Goal: Task Accomplishment & Management: Use online tool/utility

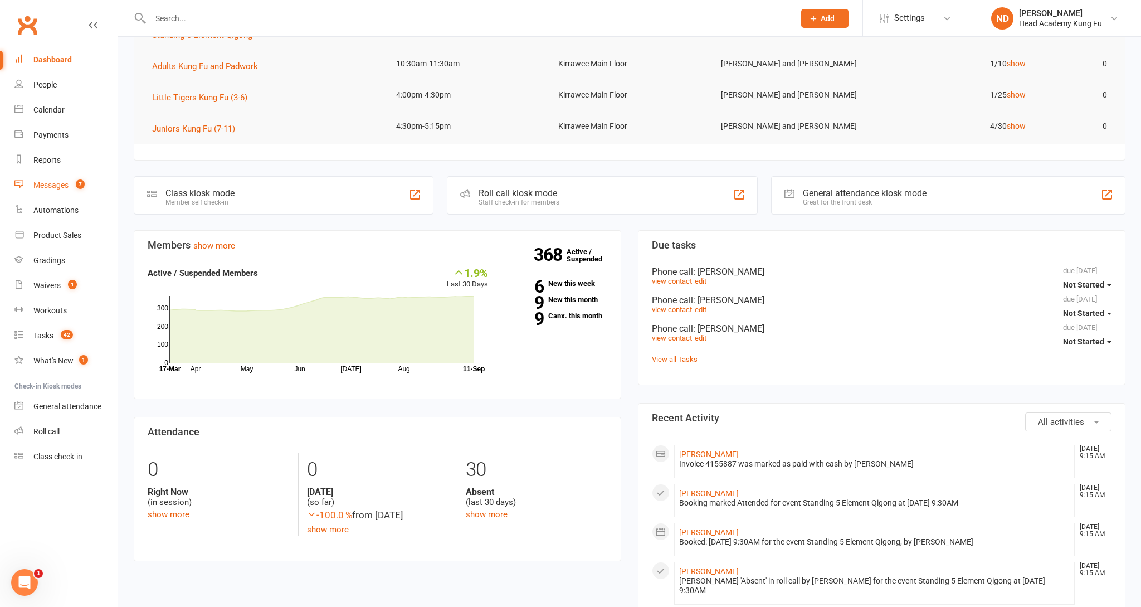
click at [63, 181] on div "Messages" at bounding box center [50, 185] width 35 height 9
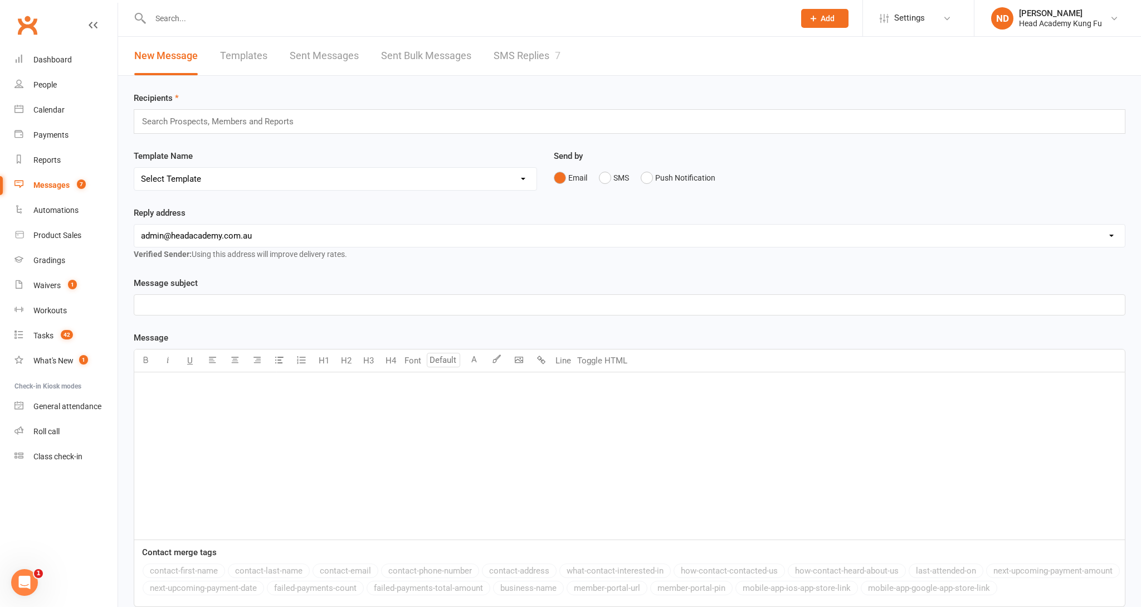
click at [541, 60] on link "SMS Replies 7" at bounding box center [527, 56] width 67 height 38
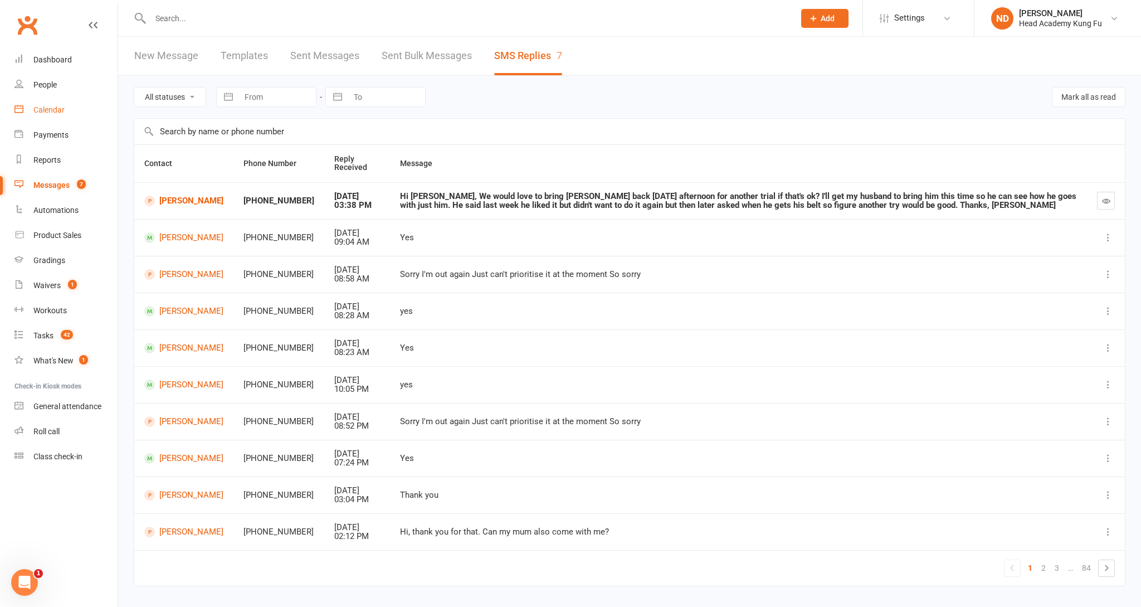
click at [48, 109] on div "Calendar" at bounding box center [48, 109] width 31 height 9
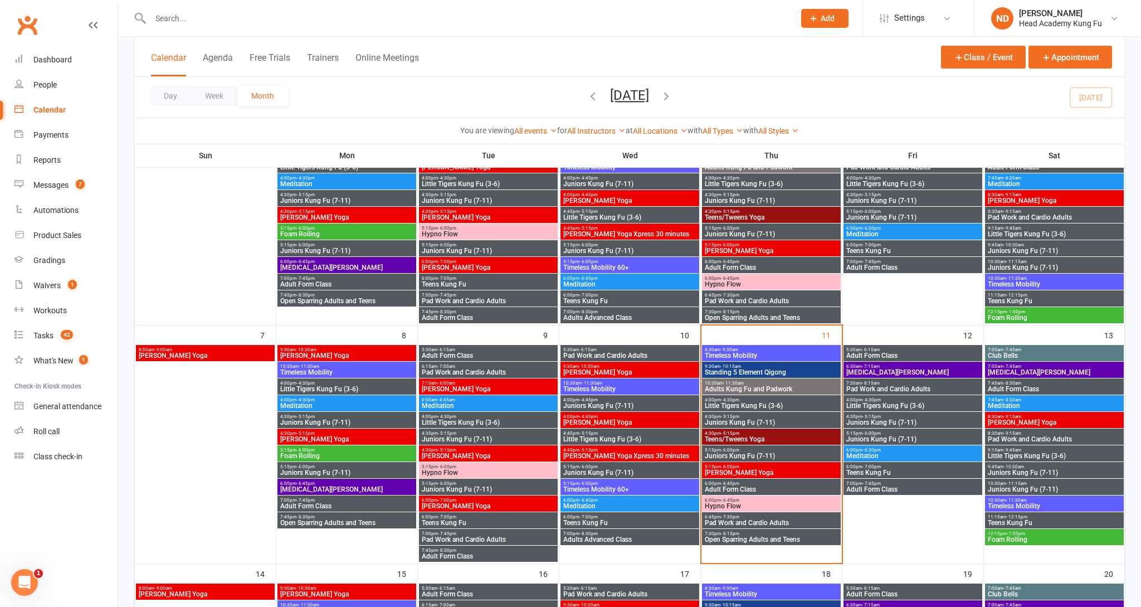
scroll to position [138, 0]
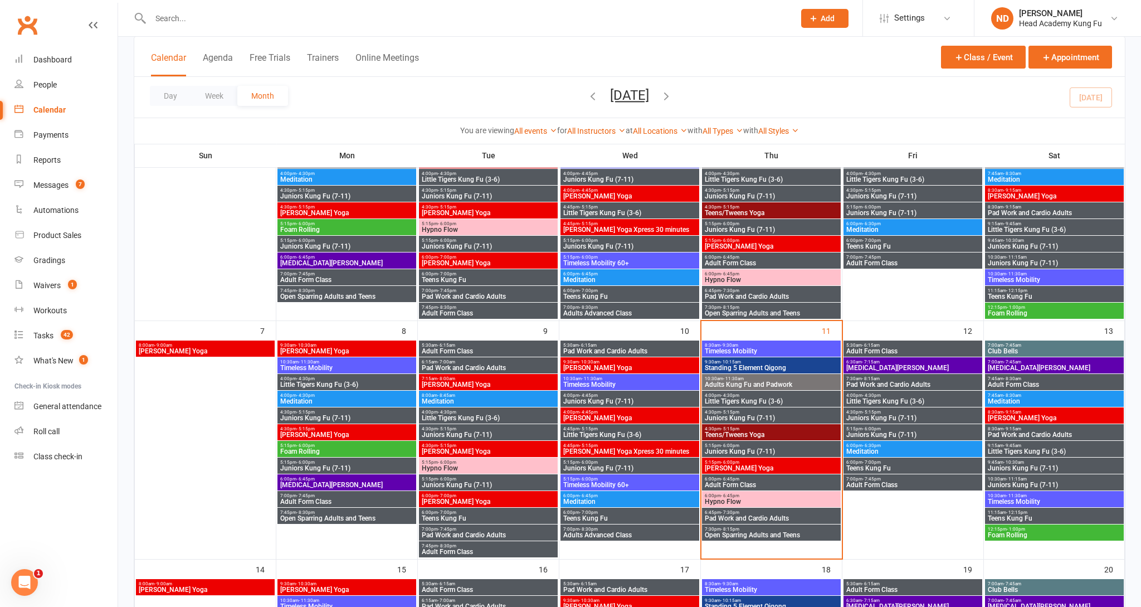
click at [53, 181] on div "Messages" at bounding box center [50, 185] width 35 height 9
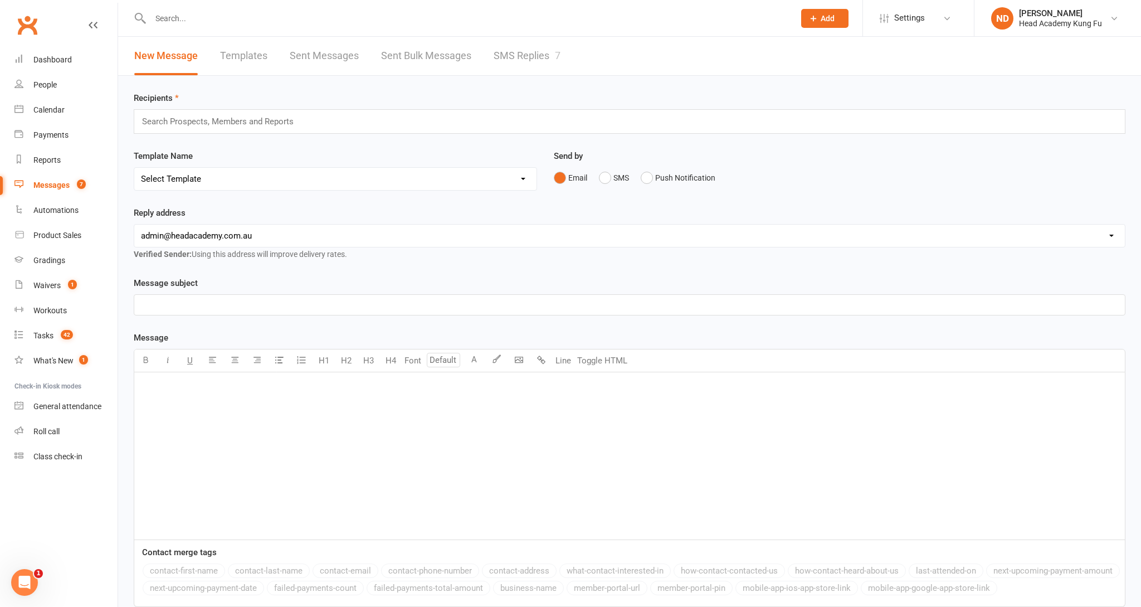
click at [537, 61] on link "SMS Replies 7" at bounding box center [527, 56] width 67 height 38
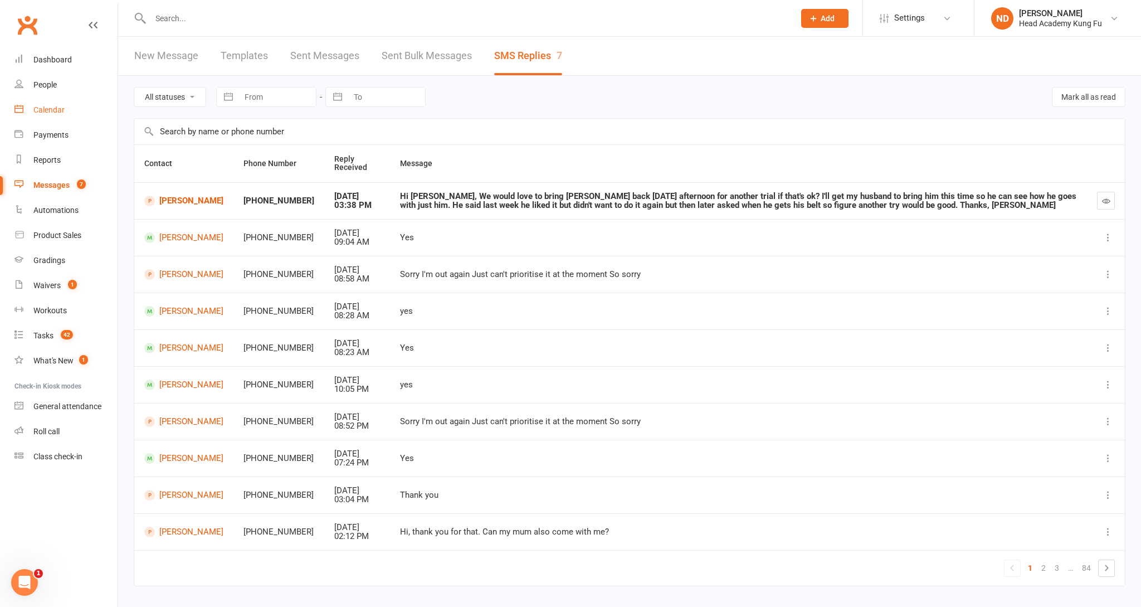
click at [66, 113] on link "Calendar" at bounding box center [65, 110] width 103 height 25
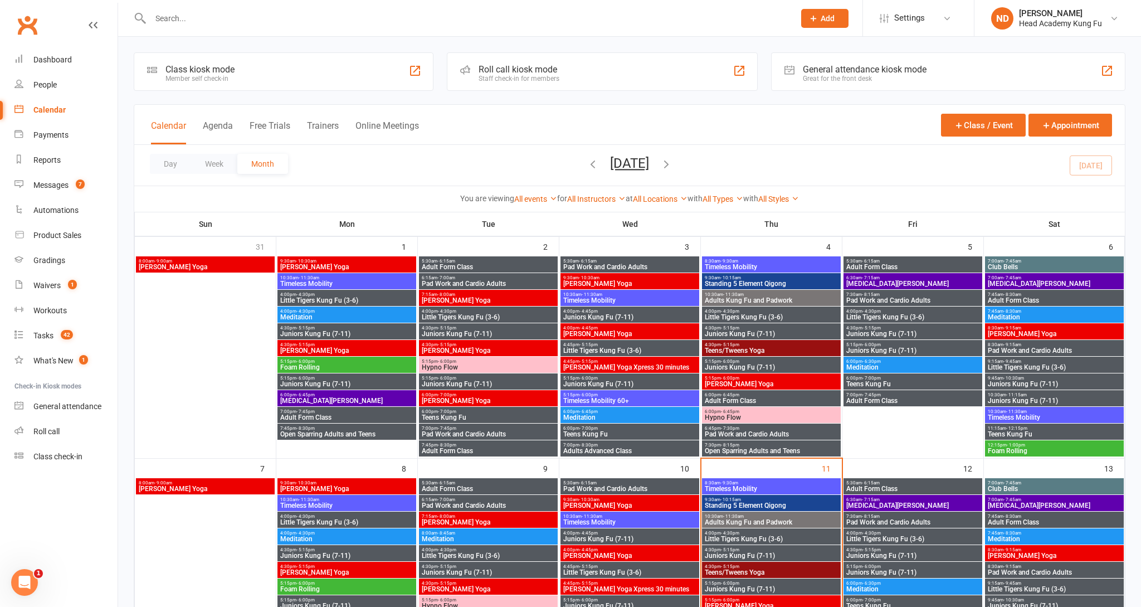
click at [286, 70] on div "Class kiosk mode Member self check-in" at bounding box center [284, 71] width 300 height 38
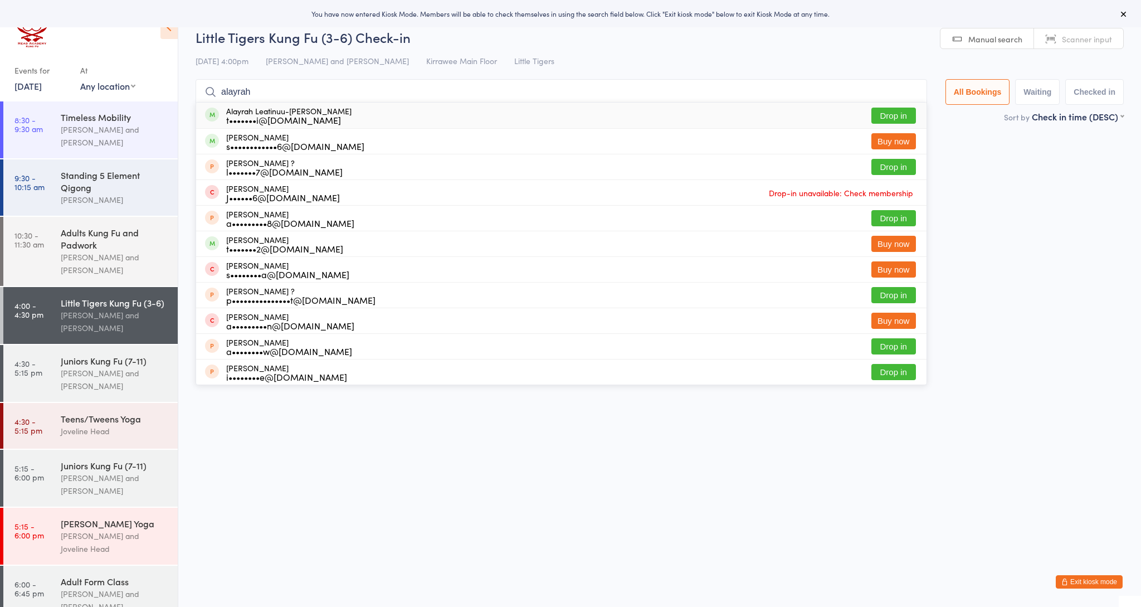
type input "alayrah"
click at [306, 115] on div "t•••••••i@[DOMAIN_NAME]" at bounding box center [288, 119] width 125 height 9
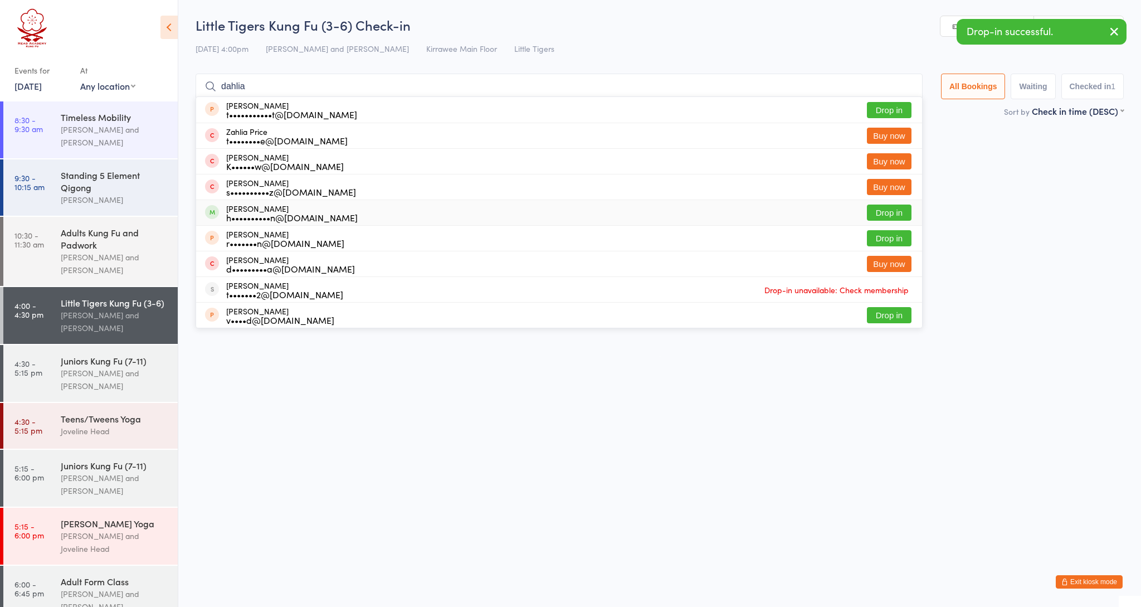
type input "dahlia"
click at [245, 220] on div "h••••••••••n@[DOMAIN_NAME]" at bounding box center [292, 217] width 132 height 9
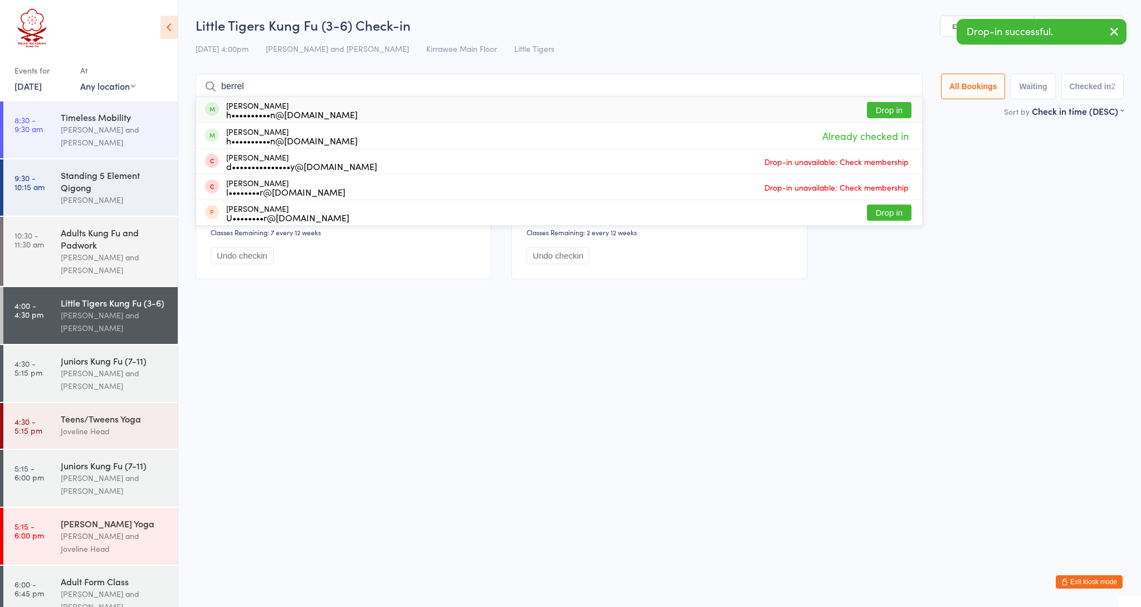
type input "barrel"
drag, startPoint x: 245, startPoint y: 220, endPoint x: 312, endPoint y: 111, distance: 127.3
click at [312, 111] on div "h••••••••••n@[DOMAIN_NAME]" at bounding box center [292, 114] width 132 height 9
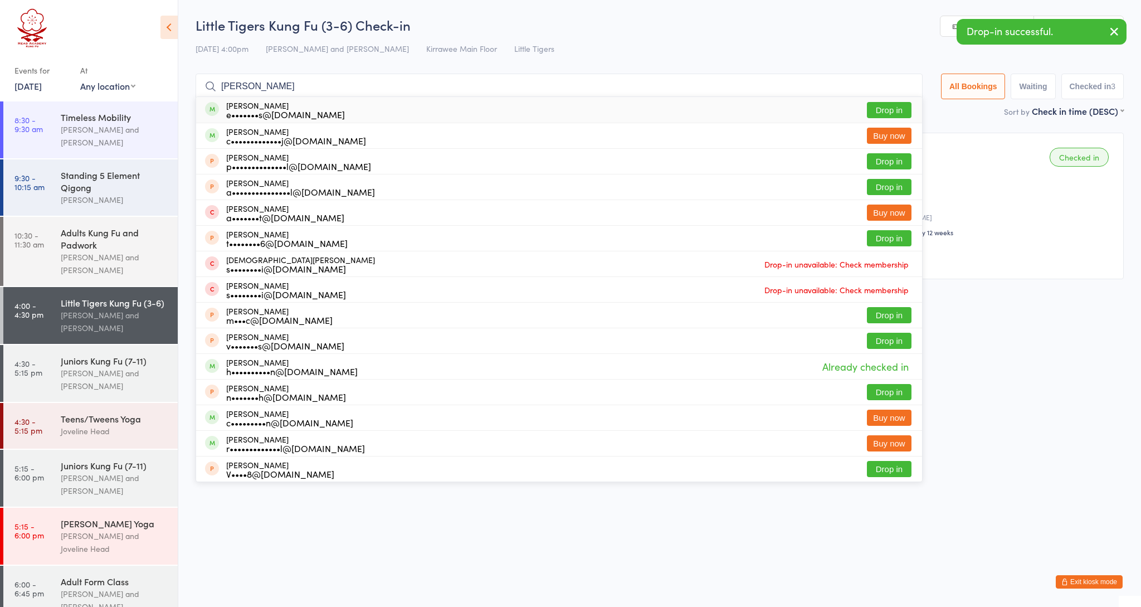
type input "[PERSON_NAME]"
drag, startPoint x: 312, startPoint y: 111, endPoint x: 305, endPoint y: 109, distance: 6.4
click at [305, 110] on div "e•••••••s@[DOMAIN_NAME]" at bounding box center [285, 114] width 119 height 9
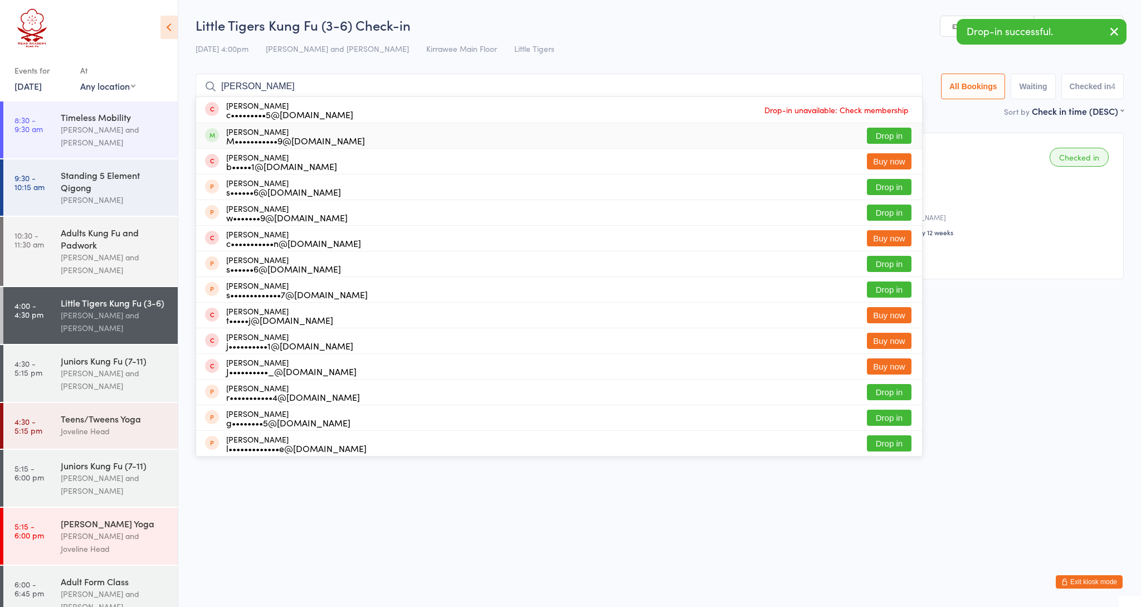
type input "[PERSON_NAME]"
click at [248, 136] on div "M•••••••••••9@[DOMAIN_NAME]" at bounding box center [295, 140] width 139 height 9
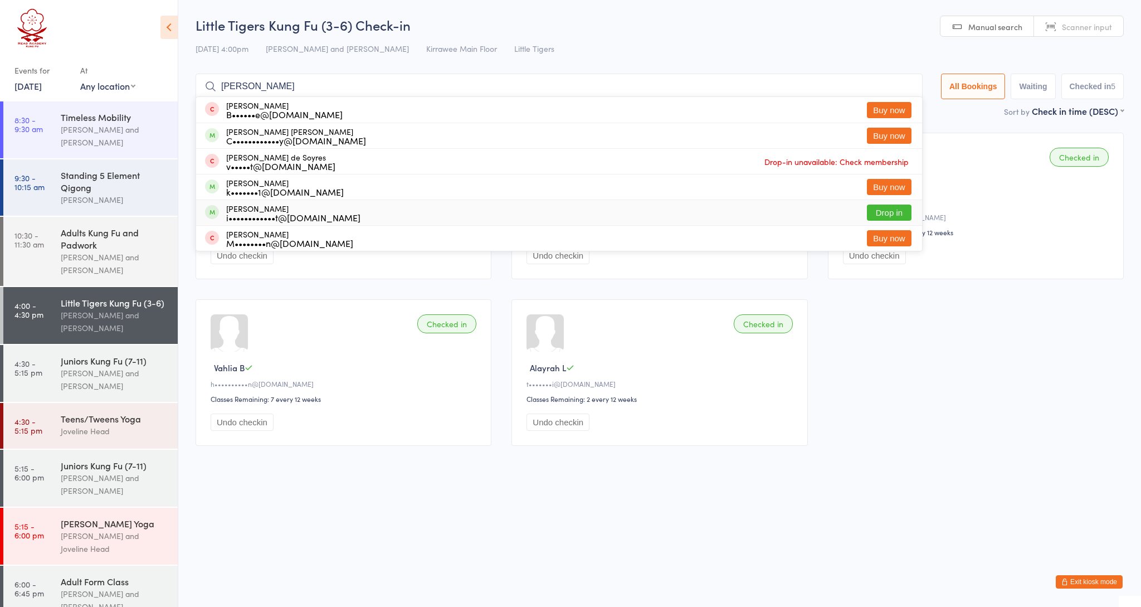
type input "[PERSON_NAME]"
click at [245, 219] on div "i••••••••••••t@[DOMAIN_NAME]" at bounding box center [293, 217] width 134 height 9
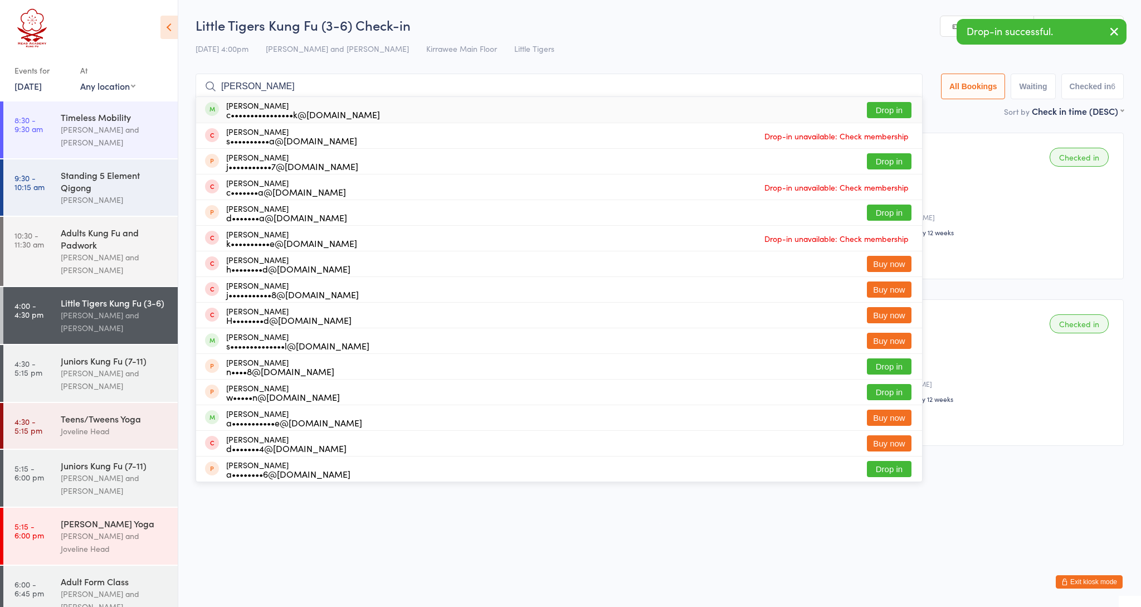
type input "[PERSON_NAME]"
click at [286, 114] on div "c••••••••••••••••k@[DOMAIN_NAME]" at bounding box center [303, 114] width 154 height 9
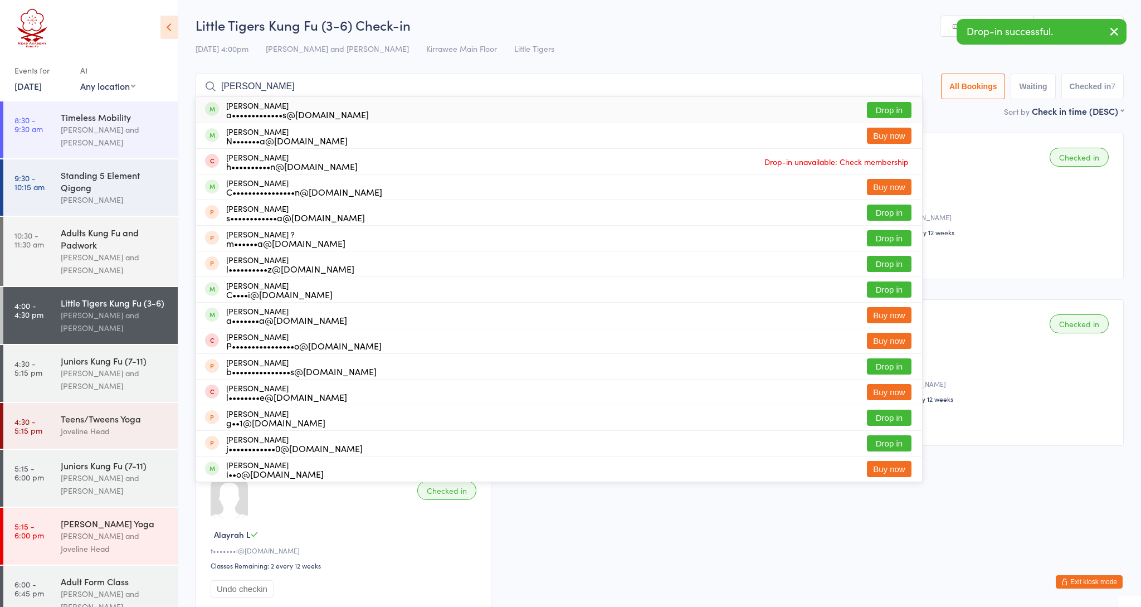
type input "[PERSON_NAME]"
drag, startPoint x: 286, startPoint y: 114, endPoint x: 304, endPoint y: 107, distance: 19.0
click at [304, 107] on div "[PERSON_NAME] a•••••••••••••s@[DOMAIN_NAME]" at bounding box center [297, 110] width 143 height 18
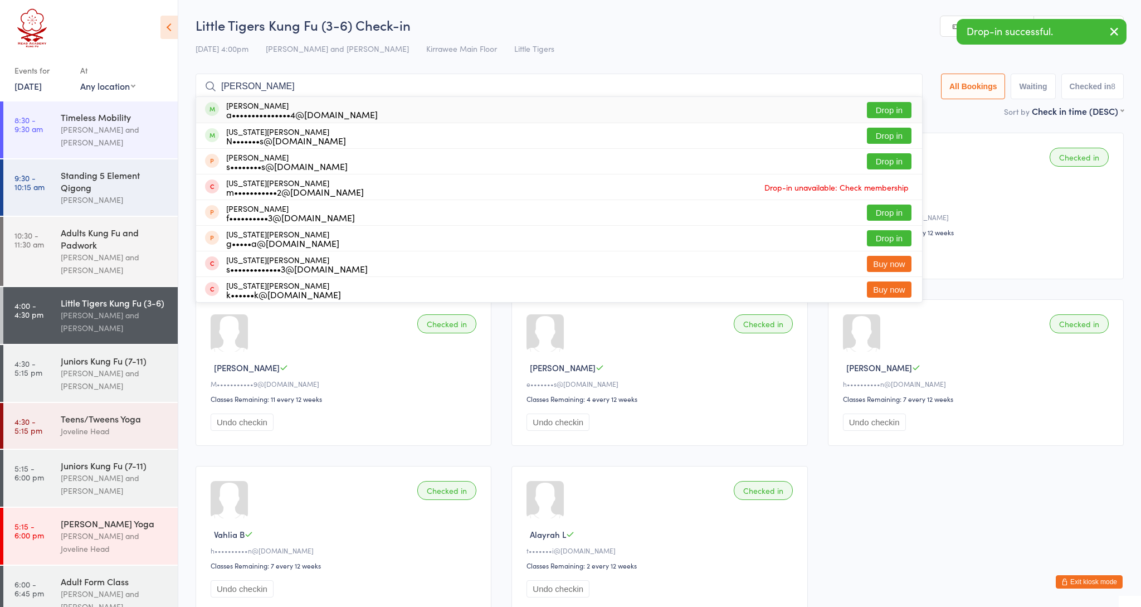
type input "[PERSON_NAME]"
click at [292, 114] on div "a•••••••••••••••4@[DOMAIN_NAME]" at bounding box center [302, 114] width 152 height 9
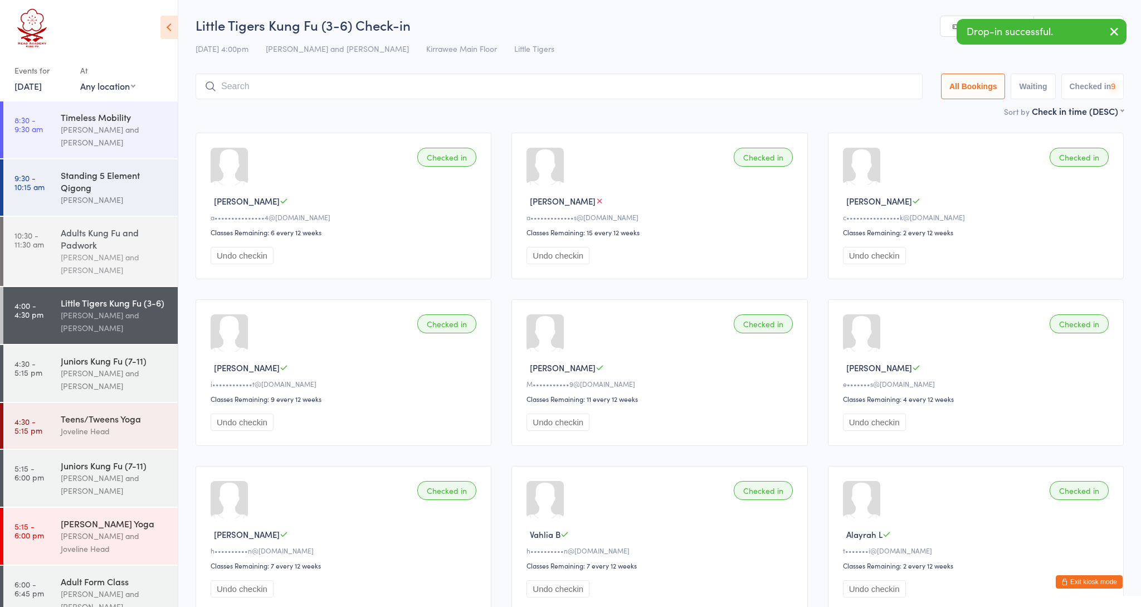
click at [100, 250] on div "Adults Kung Fu and Padwork" at bounding box center [115, 238] width 108 height 25
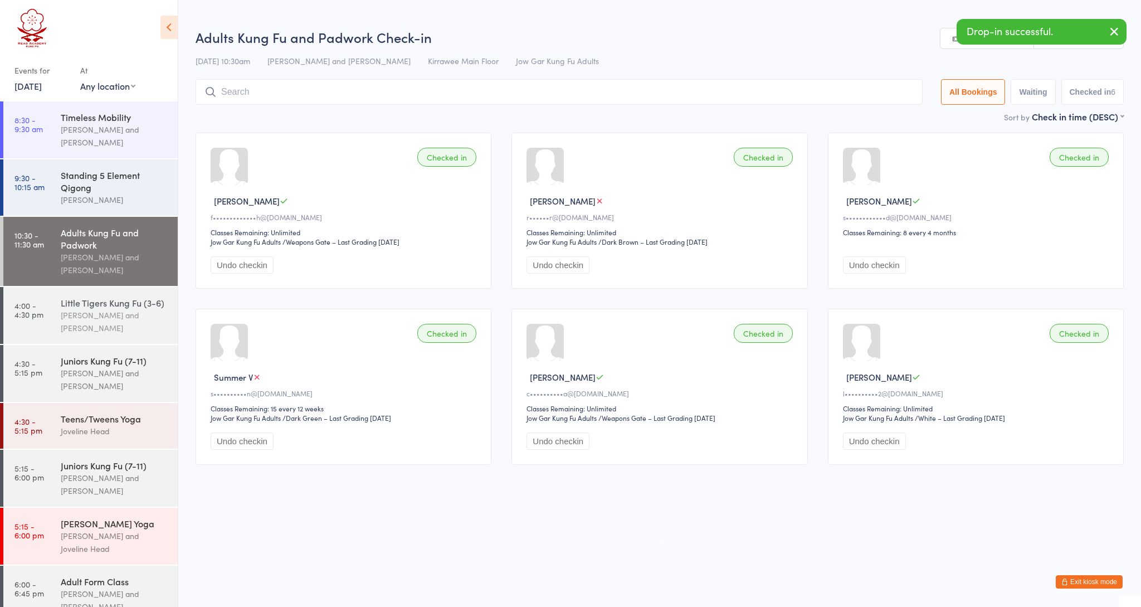
click at [92, 301] on div "Little Tigers Kung Fu (3-6)" at bounding box center [115, 302] width 108 height 12
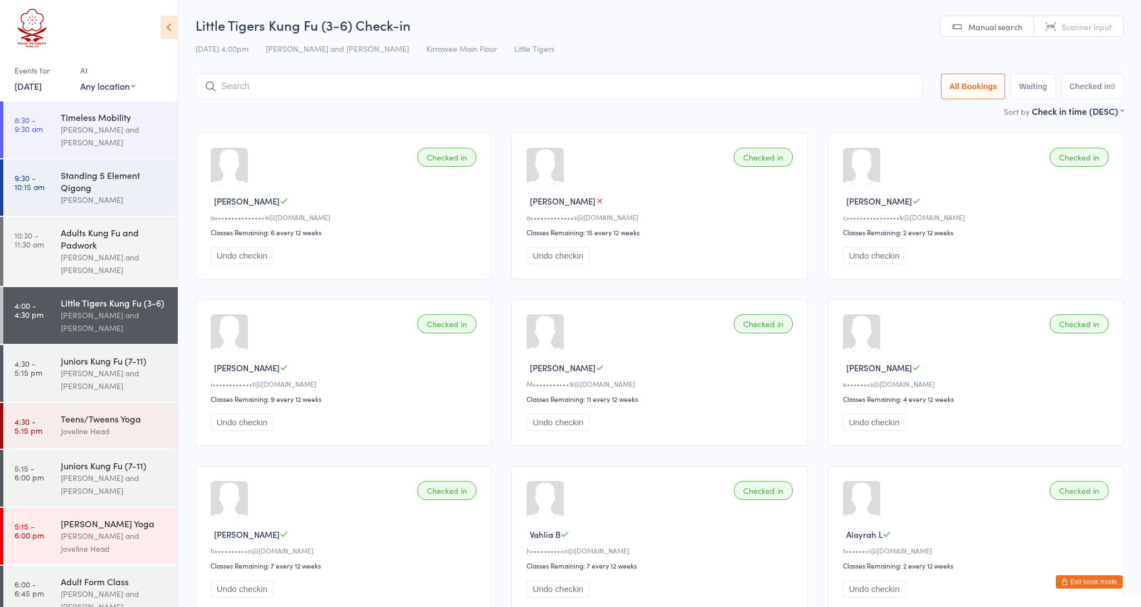
click at [1078, 582] on button "Exit kiosk mode" at bounding box center [1089, 581] width 67 height 13
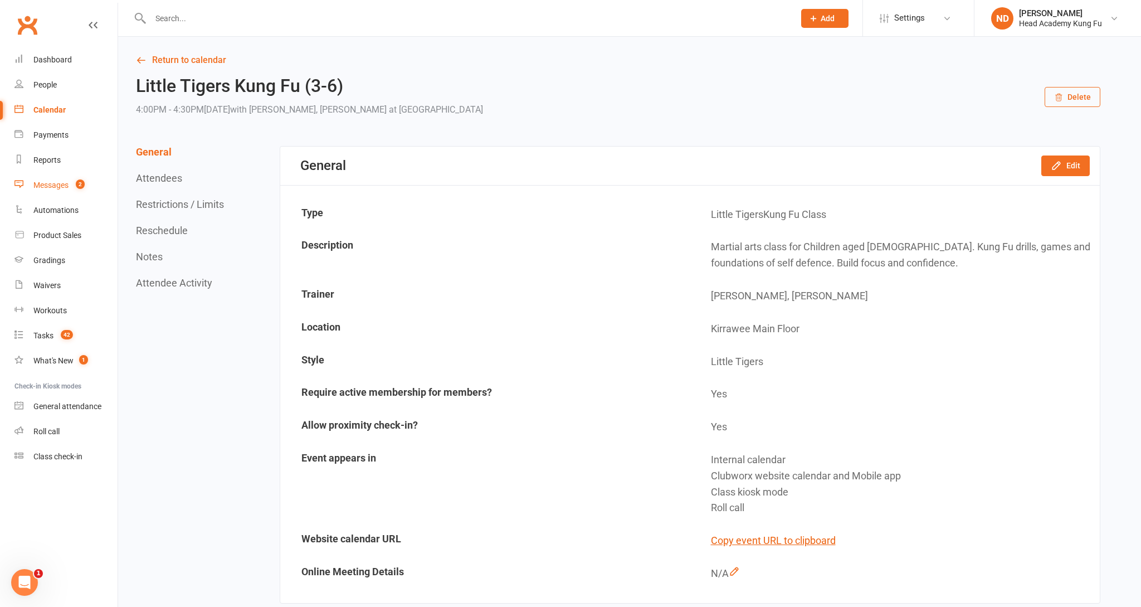
click at [50, 181] on div "Messages" at bounding box center [50, 185] width 35 height 9
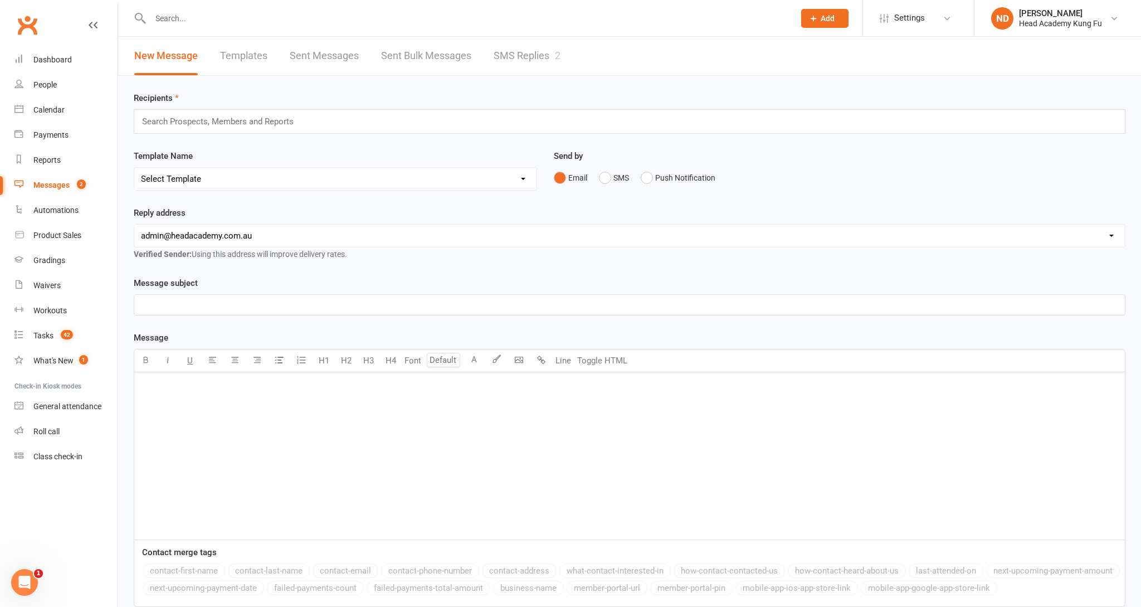
click at [521, 59] on link "SMS Replies 2" at bounding box center [527, 56] width 67 height 38
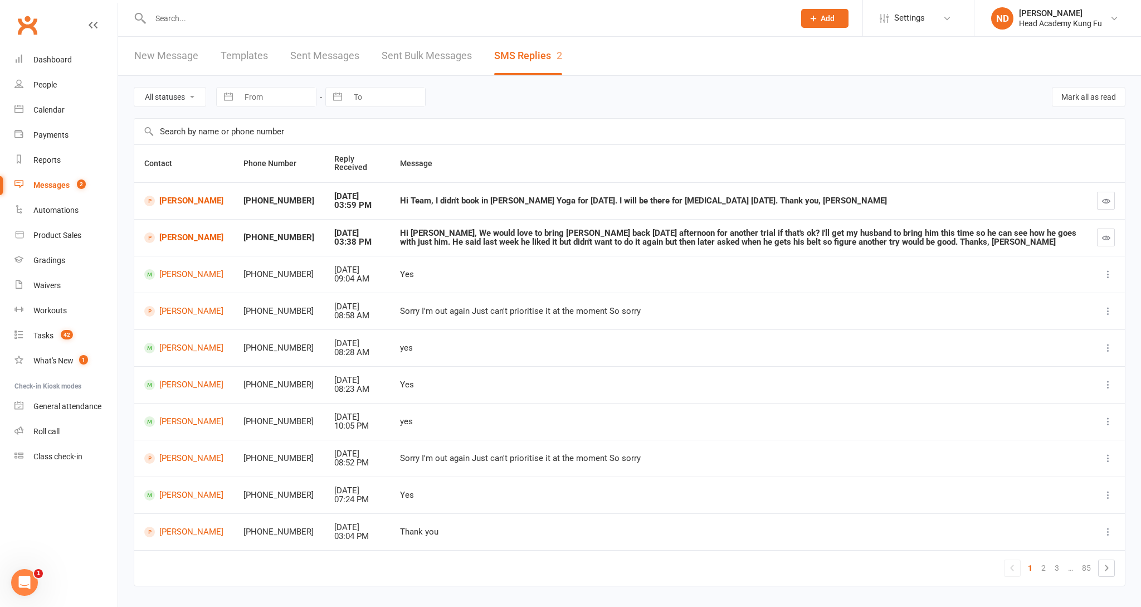
click at [168, 27] on div at bounding box center [460, 18] width 653 height 36
click at [173, 19] on input "text" at bounding box center [467, 19] width 640 height 16
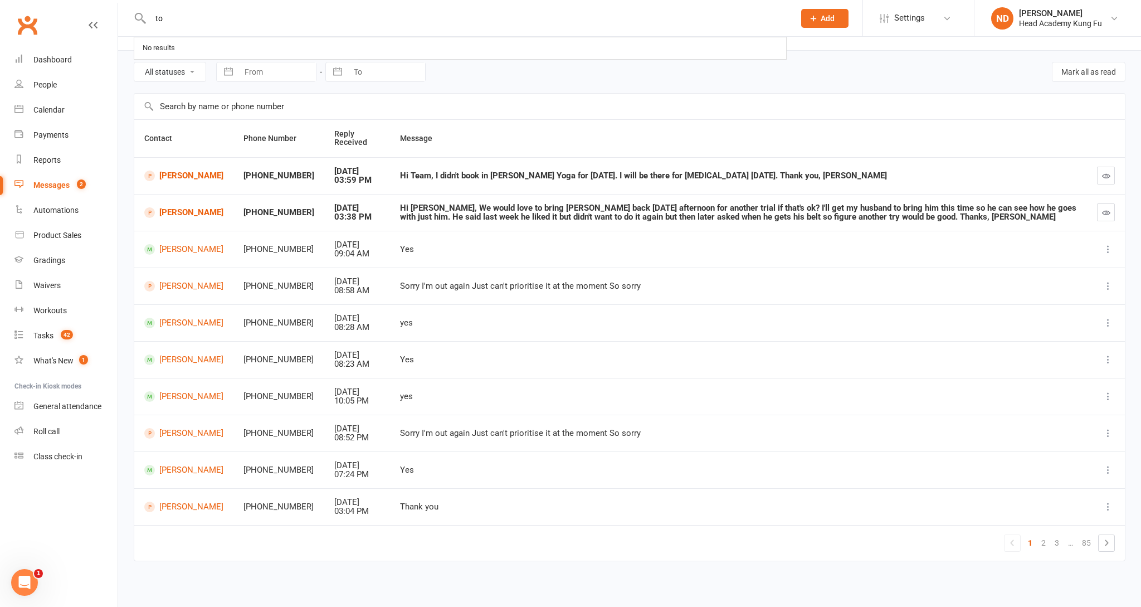
click at [173, 19] on input "to" at bounding box center [467, 19] width 640 height 16
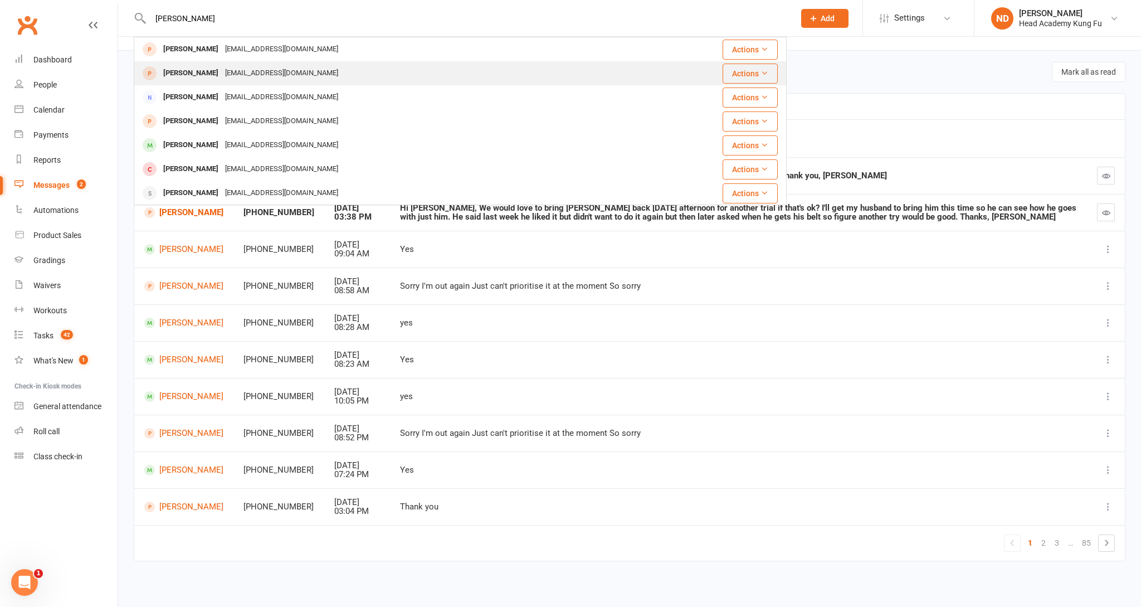
type input "tom doran"
click at [201, 82] on div "Thomas Doran Tamdoran1952@icloud.com" at bounding box center [414, 73] width 559 height 23
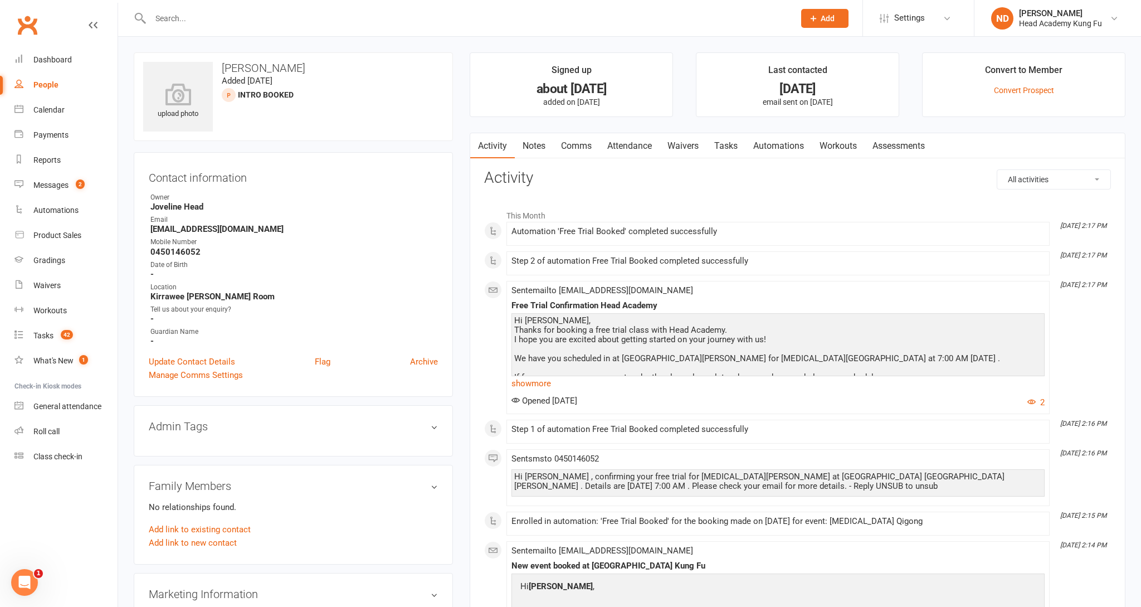
click at [635, 144] on link "Attendance" at bounding box center [630, 146] width 60 height 26
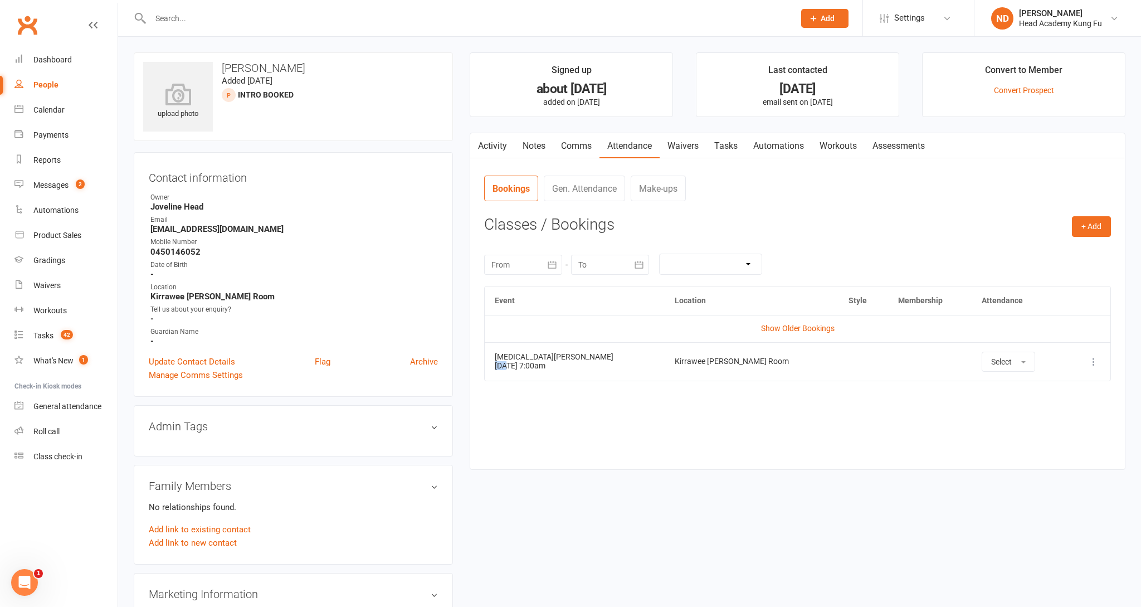
click at [488, 361] on td "Tai Chi Qigong 13 Sep 2025 7:00am" at bounding box center [574, 361] width 179 height 38
click at [819, 333] on td "Show Older Bookings" at bounding box center [798, 328] width 626 height 27
click at [819, 330] on link "Show Older Bookings" at bounding box center [798, 328] width 74 height 9
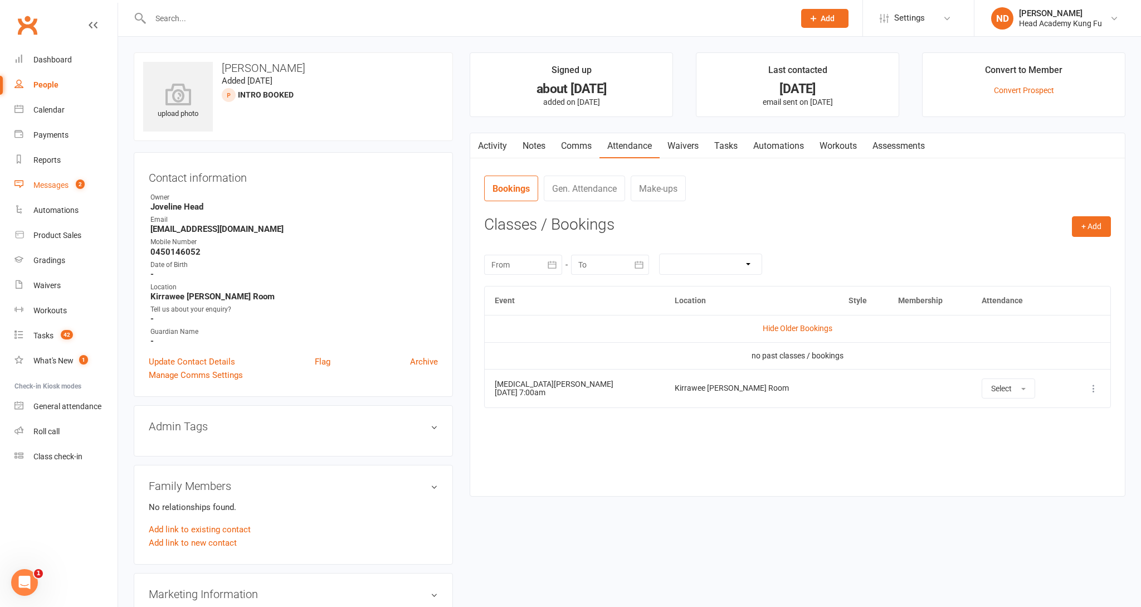
click at [63, 173] on link "Messages 2" at bounding box center [65, 185] width 103 height 25
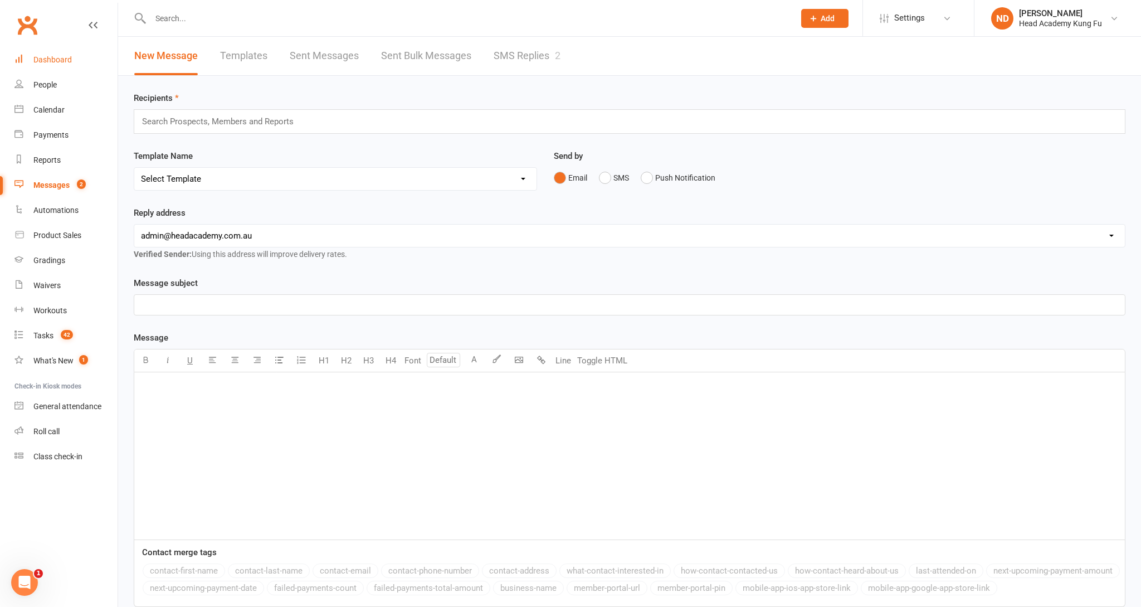
click at [48, 55] on div "Dashboard" at bounding box center [52, 59] width 38 height 9
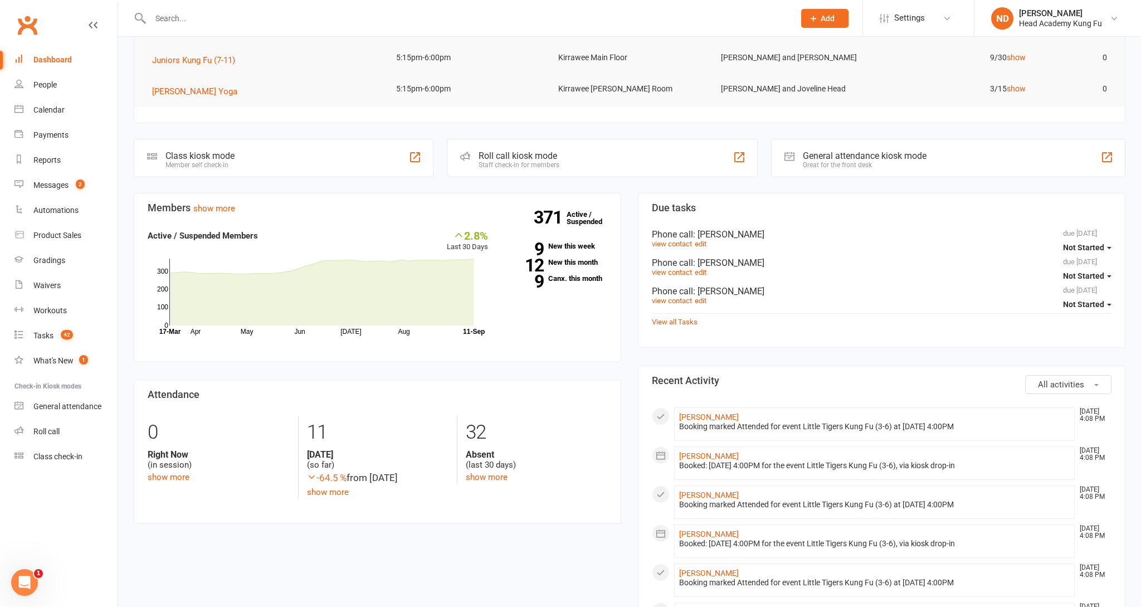
scroll to position [189, 0]
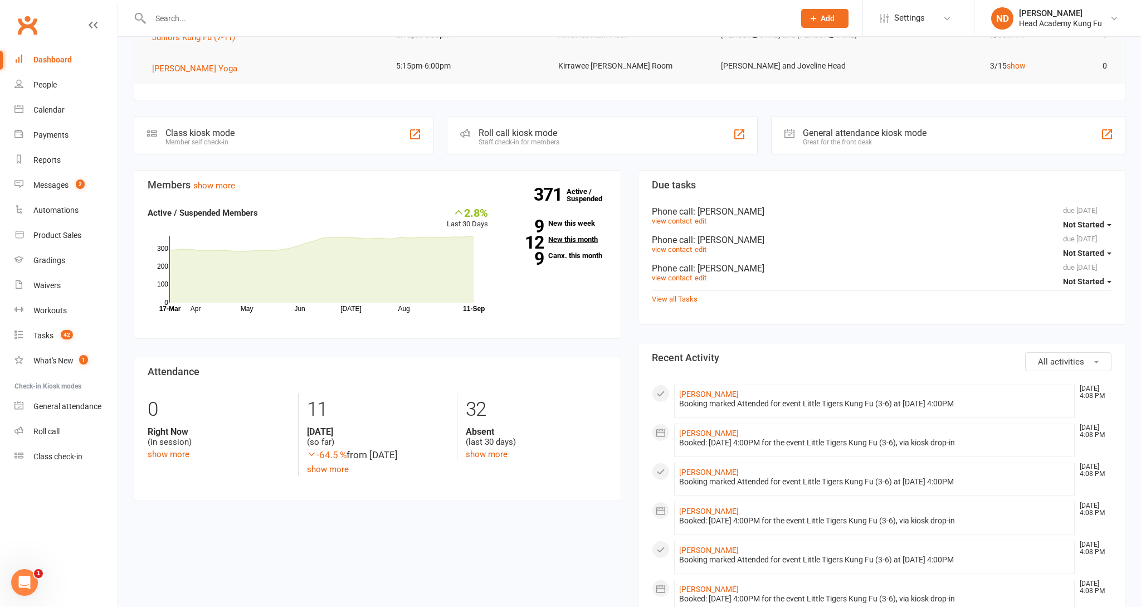
click at [565, 236] on link "12 New this month" at bounding box center [556, 239] width 103 height 7
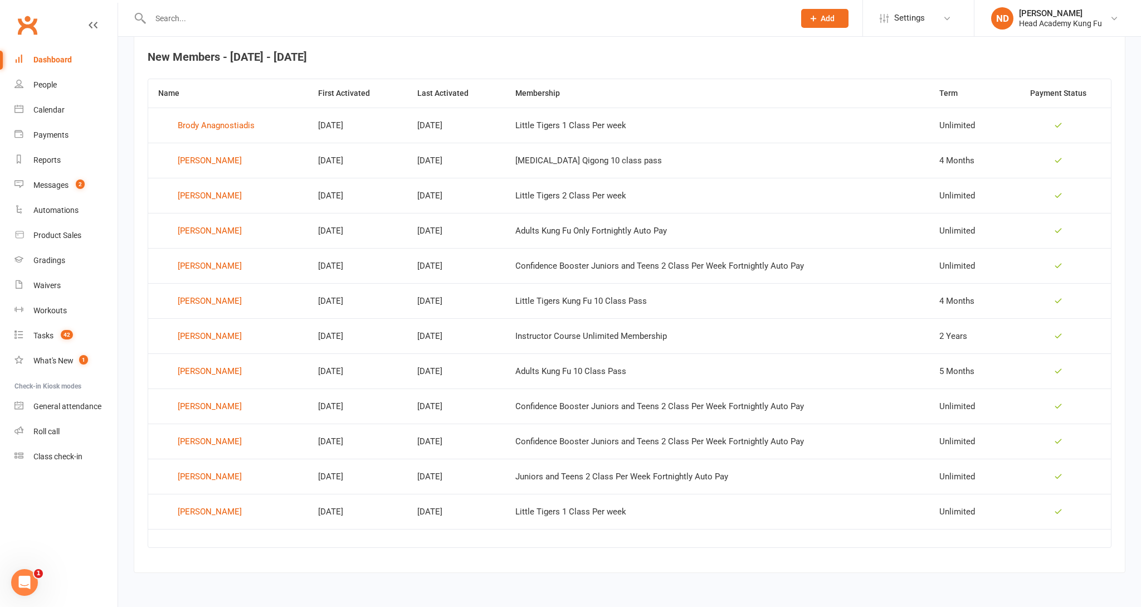
scroll to position [435, 0]
click at [184, 404] on div "Audrey Thompson" at bounding box center [210, 406] width 64 height 17
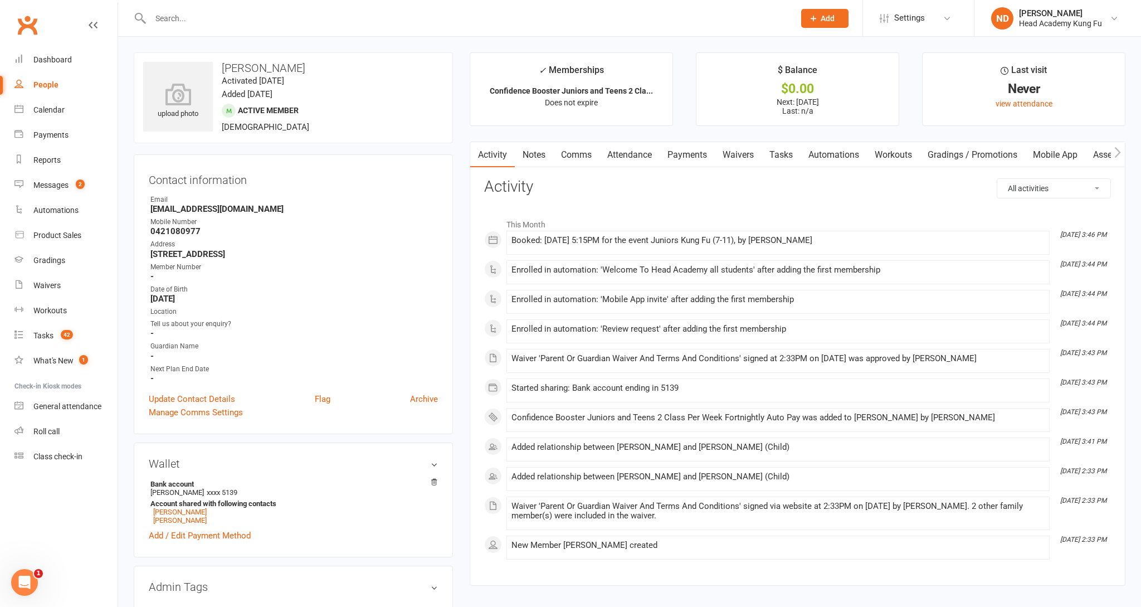
click at [707, 156] on link "Payments" at bounding box center [687, 155] width 55 height 26
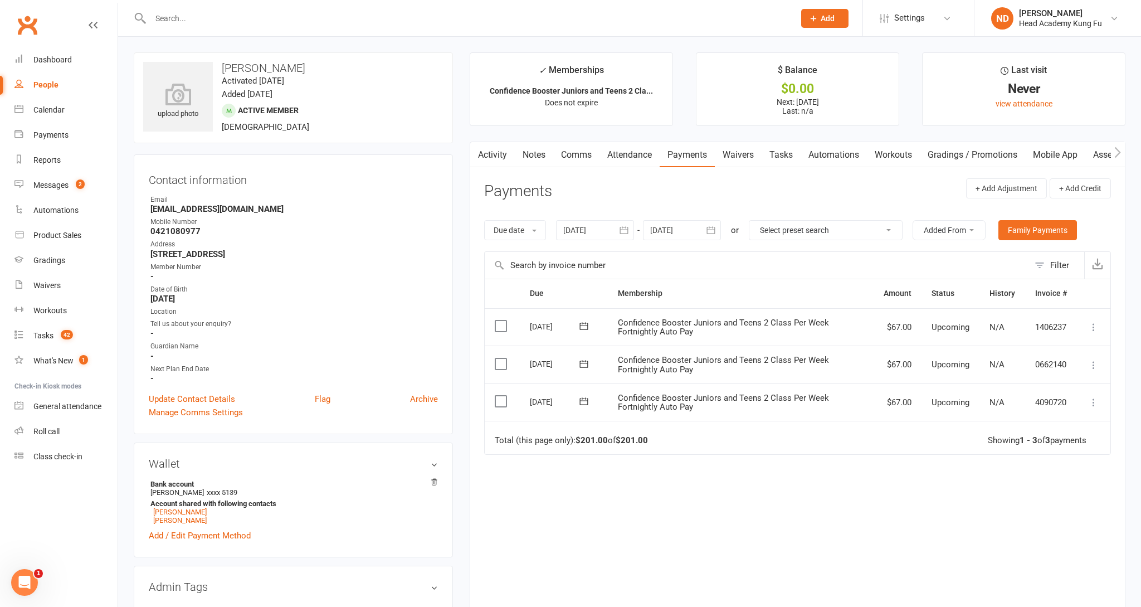
click at [617, 158] on link "Attendance" at bounding box center [630, 155] width 60 height 26
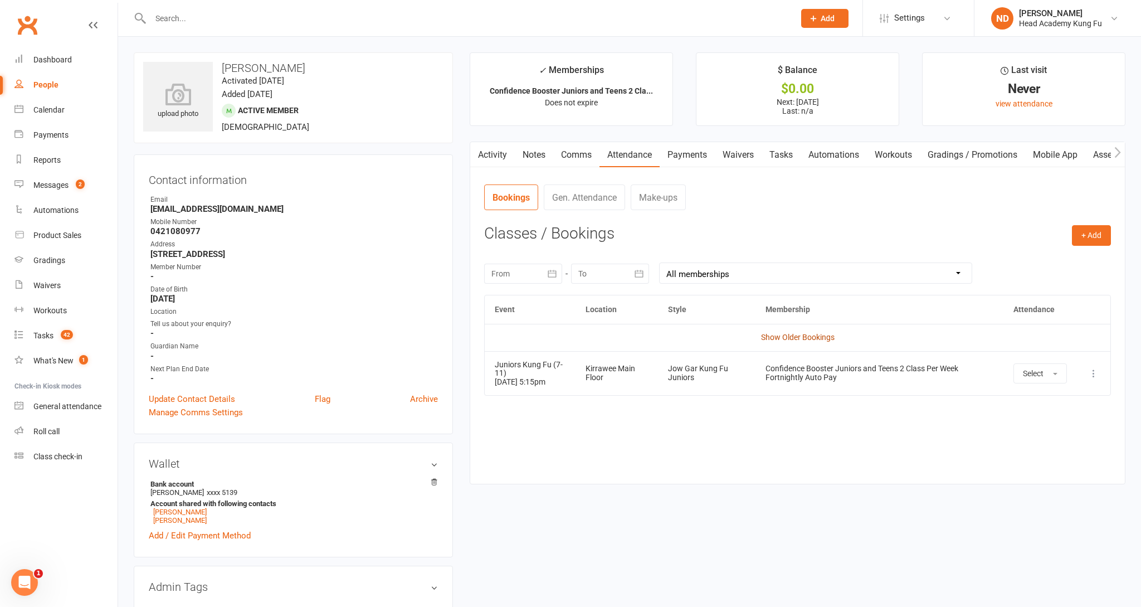
click at [768, 338] on link "Show Older Bookings" at bounding box center [798, 337] width 74 height 9
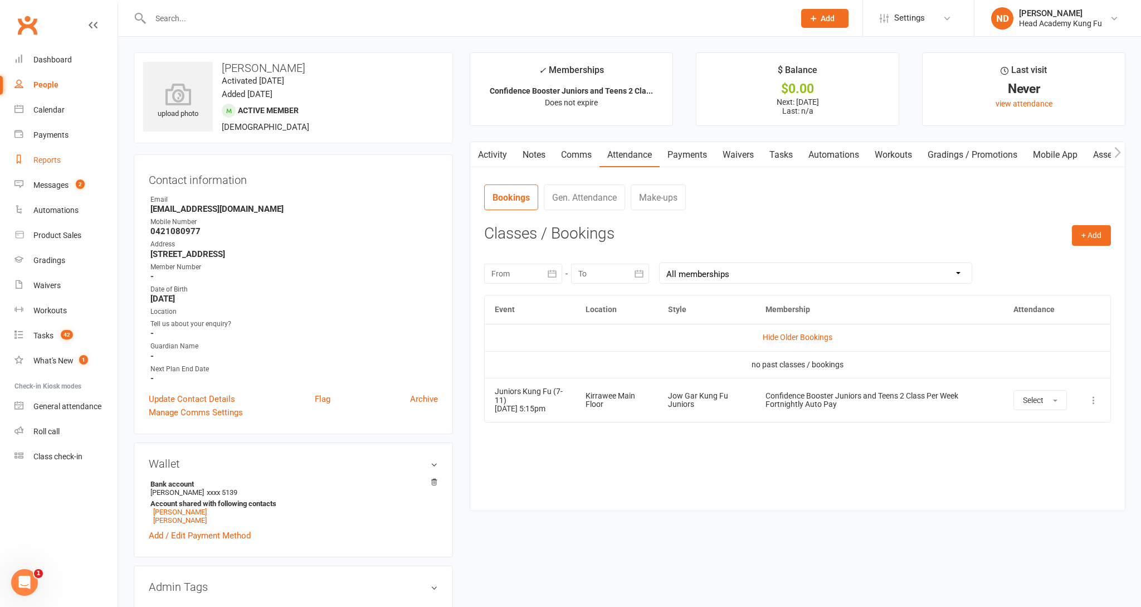
click at [65, 169] on link "Reports" at bounding box center [65, 160] width 103 height 25
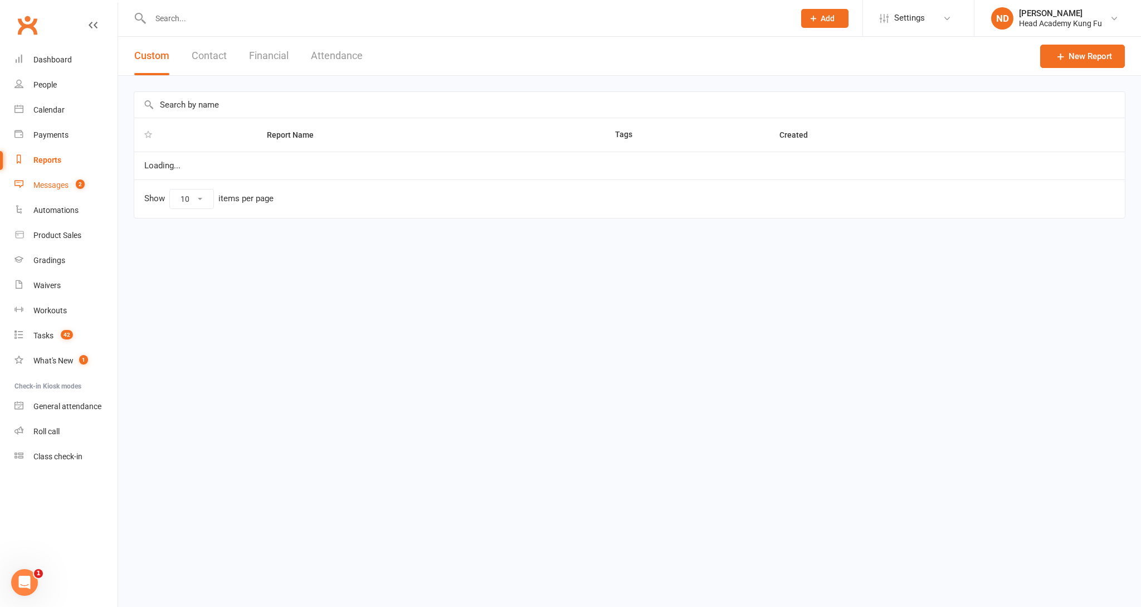
click at [61, 193] on link "Messages 2" at bounding box center [65, 185] width 103 height 25
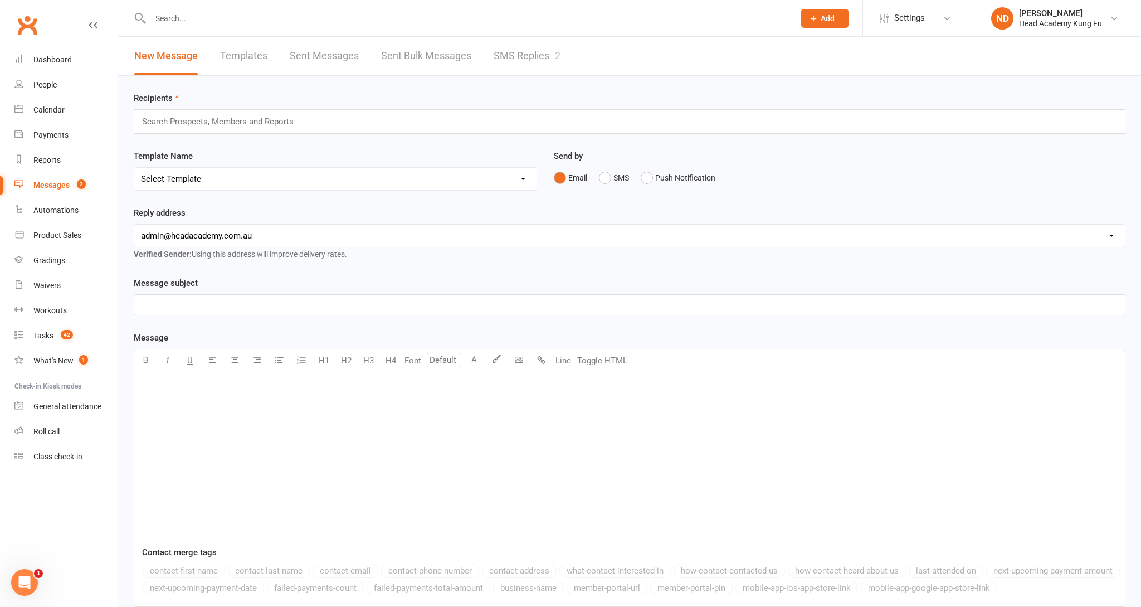
click at [499, 62] on link "SMS Replies 2" at bounding box center [527, 56] width 67 height 38
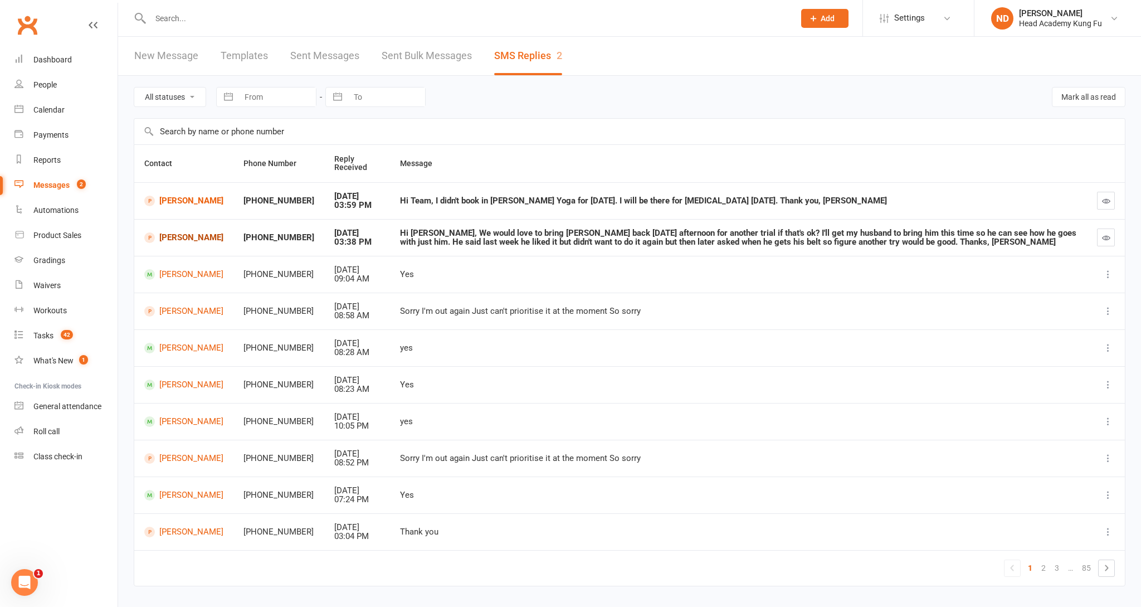
click at [183, 238] on link "Sebastian Cummins" at bounding box center [183, 237] width 79 height 11
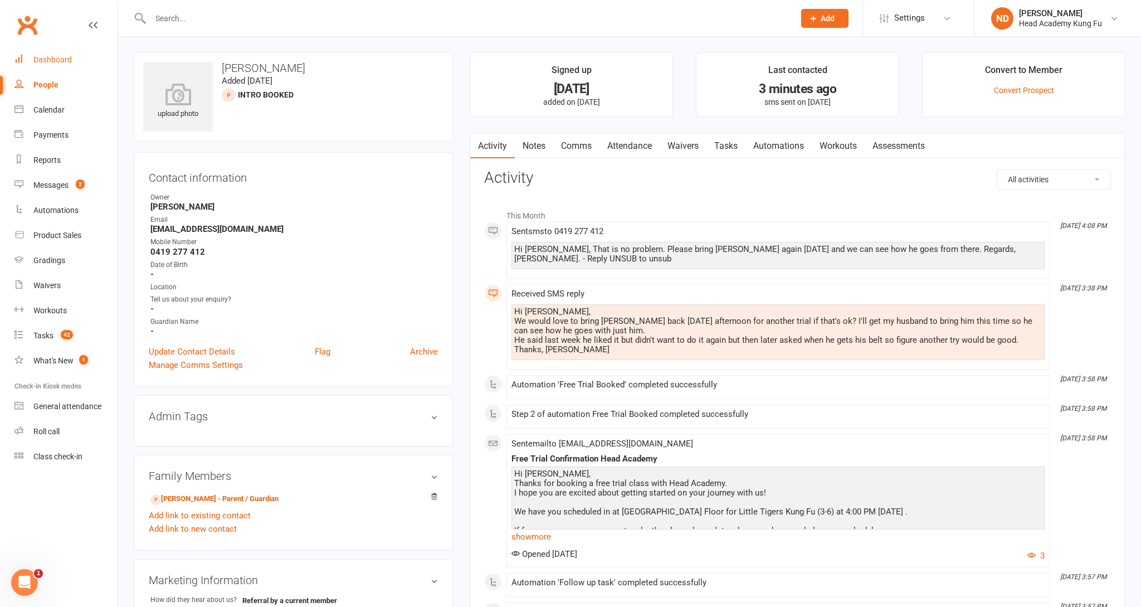
click at [66, 59] on div "Dashboard" at bounding box center [52, 59] width 38 height 9
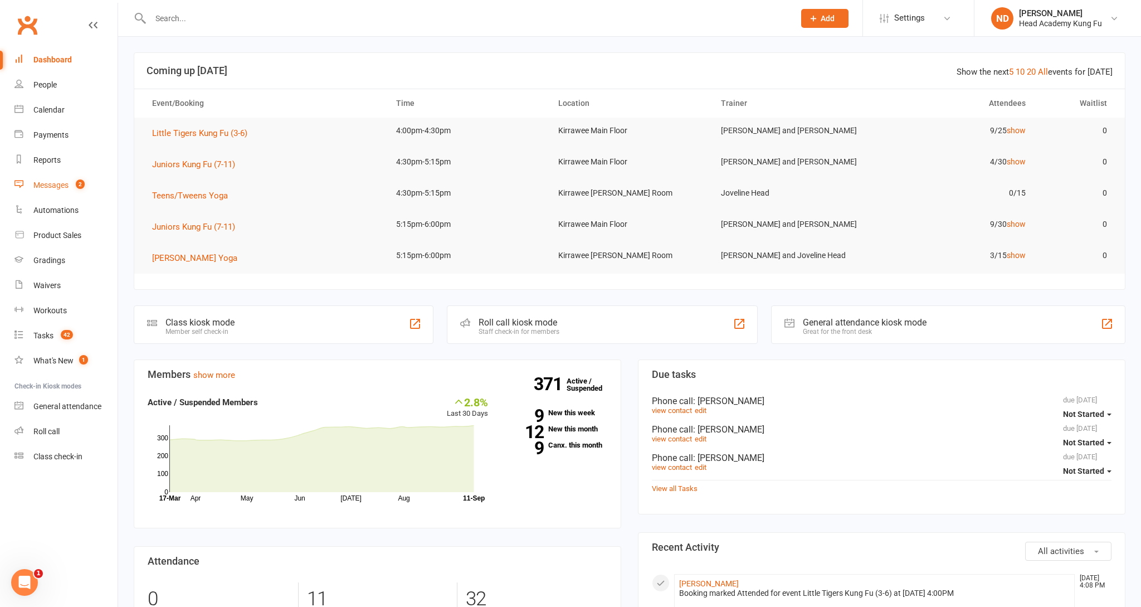
click at [66, 186] on div "Messages" at bounding box center [50, 185] width 35 height 9
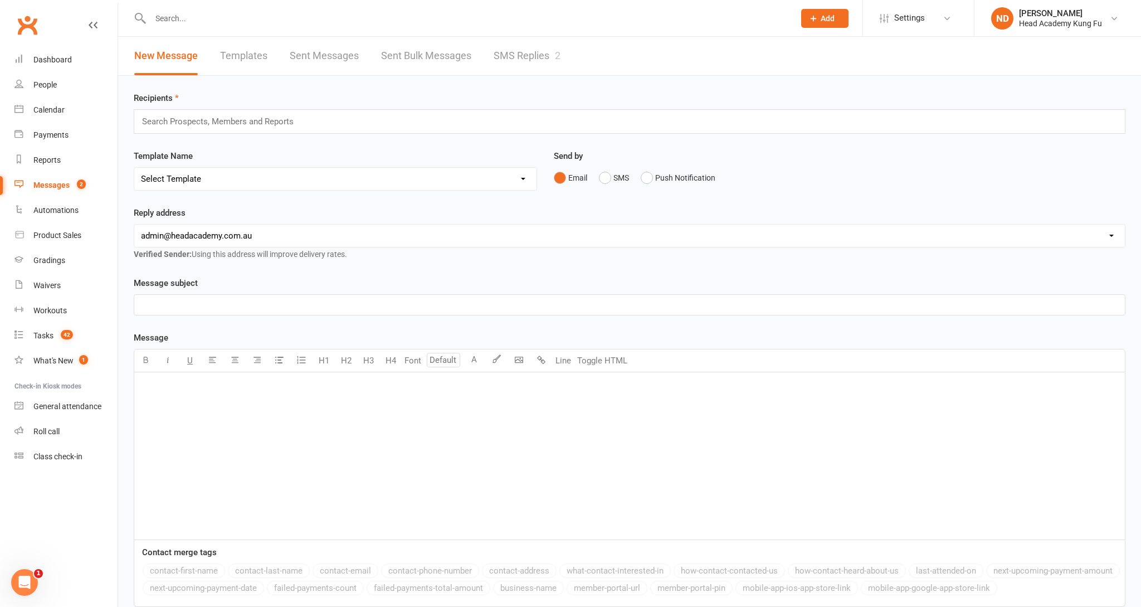
click at [527, 53] on link "SMS Replies 2" at bounding box center [527, 56] width 67 height 38
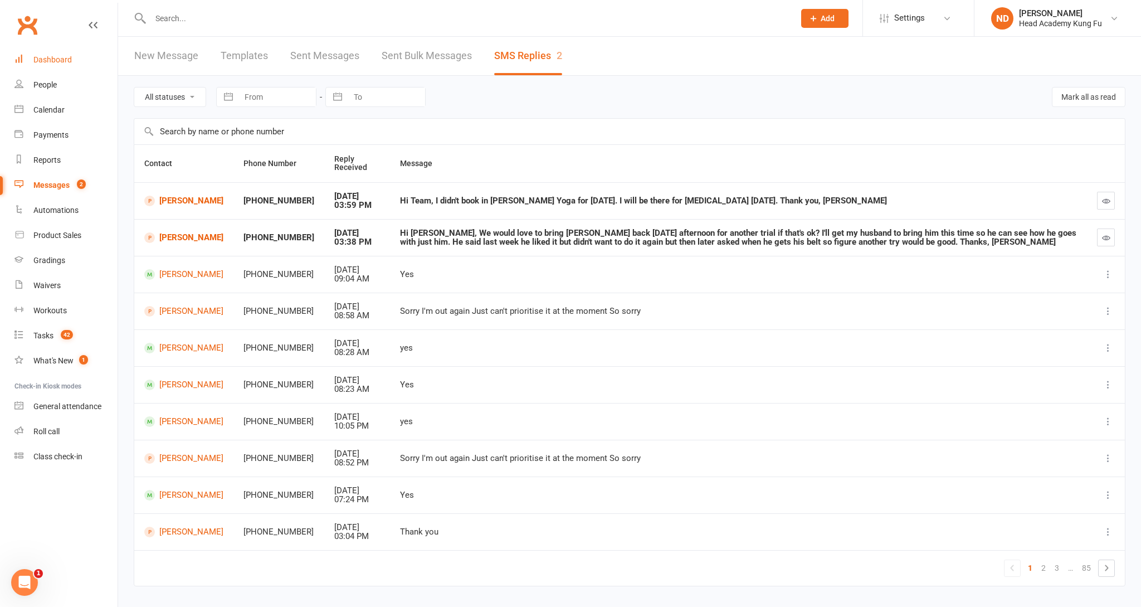
click at [56, 55] on div "Dashboard" at bounding box center [52, 59] width 38 height 9
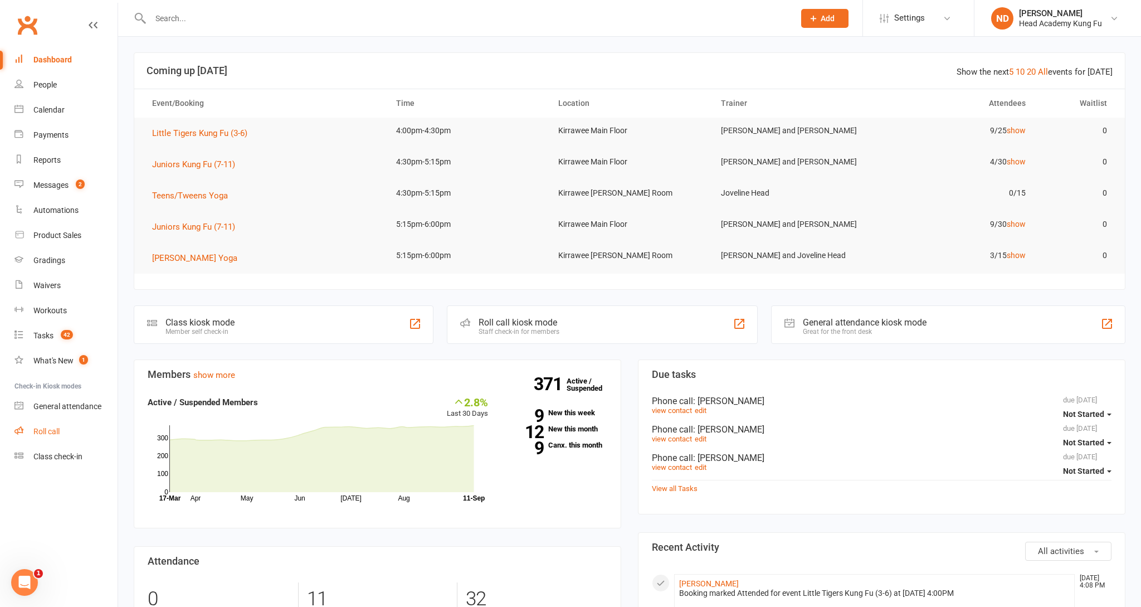
click at [44, 427] on div "Roll call" at bounding box center [46, 431] width 26 height 9
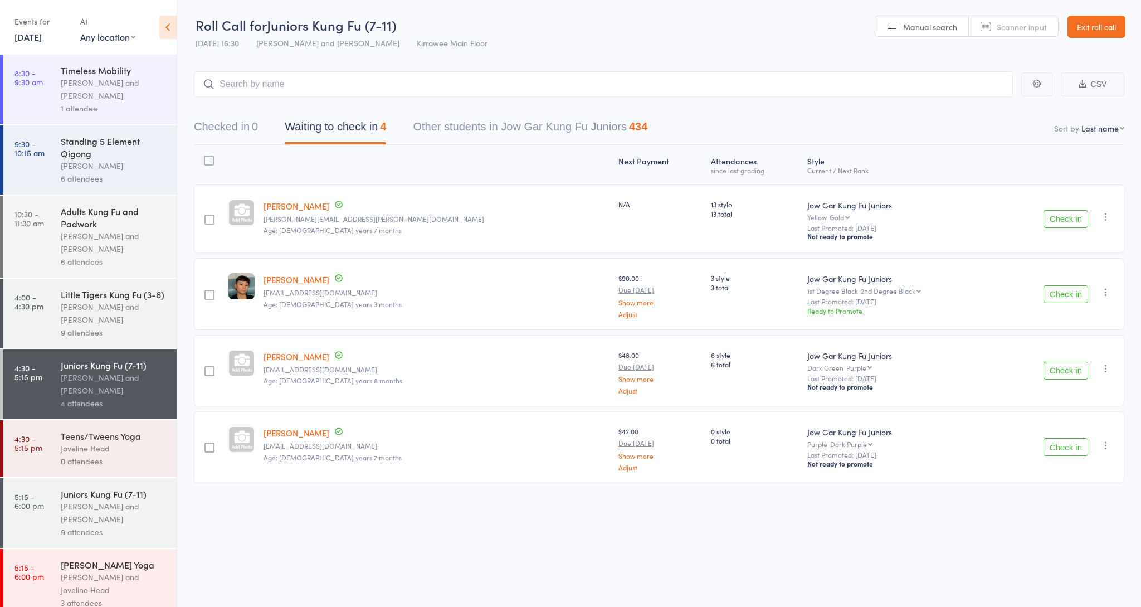
click at [98, 309] on div "[PERSON_NAME] and [PERSON_NAME]" at bounding box center [114, 313] width 106 height 26
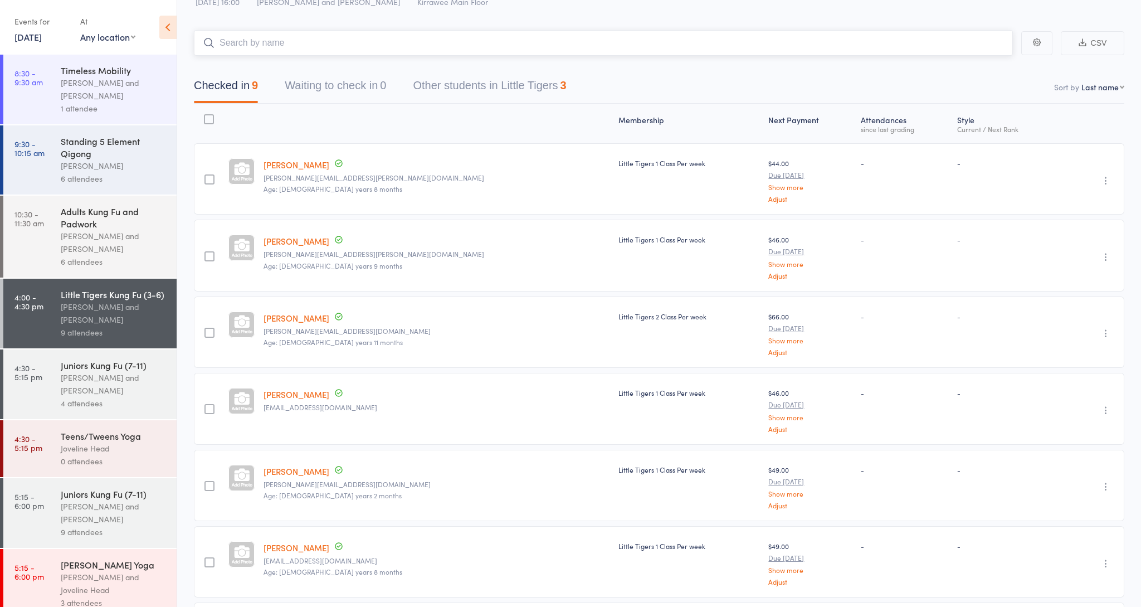
scroll to position [39, 0]
click at [107, 393] on div "[PERSON_NAME] and [PERSON_NAME]" at bounding box center [114, 384] width 106 height 26
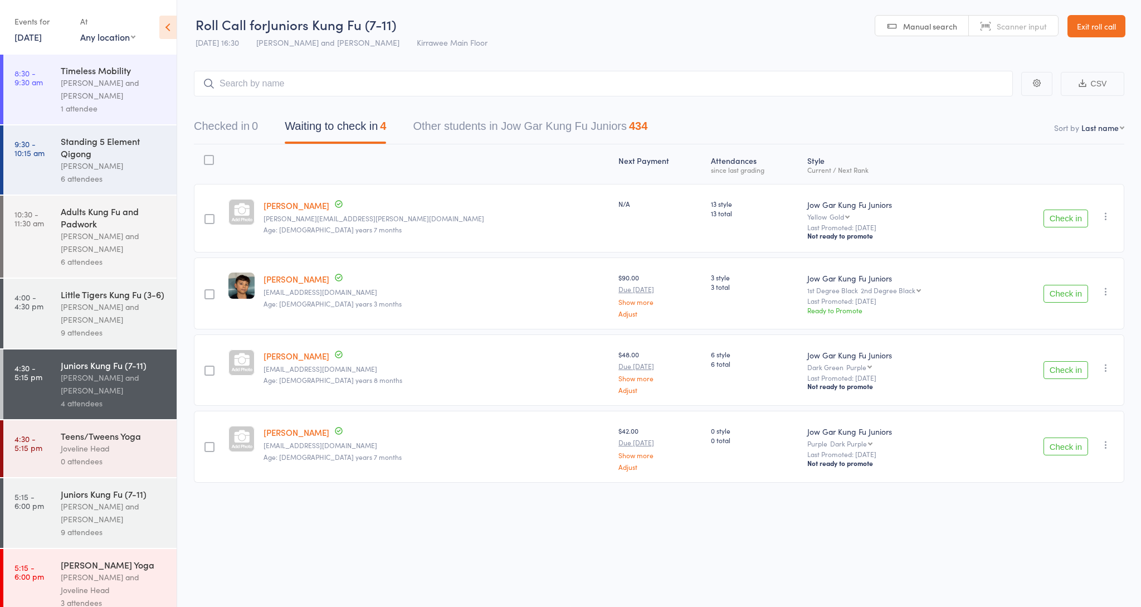
click at [1071, 294] on button "Check in" at bounding box center [1066, 294] width 45 height 18
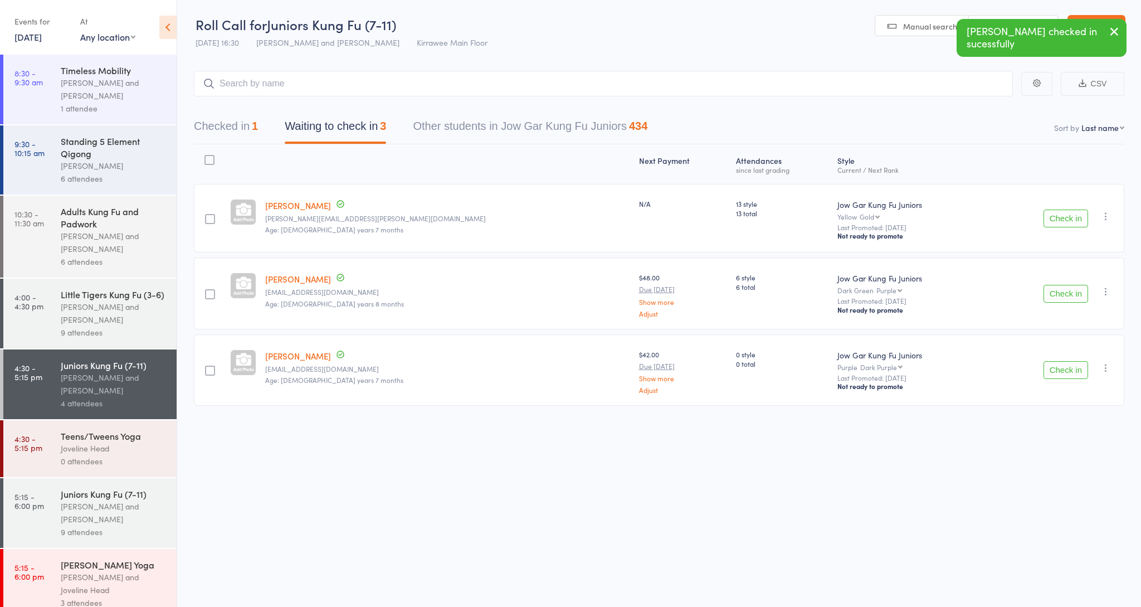
click at [1048, 295] on button "Check in" at bounding box center [1066, 294] width 45 height 18
click at [1066, 293] on button "Check in" at bounding box center [1066, 294] width 45 height 18
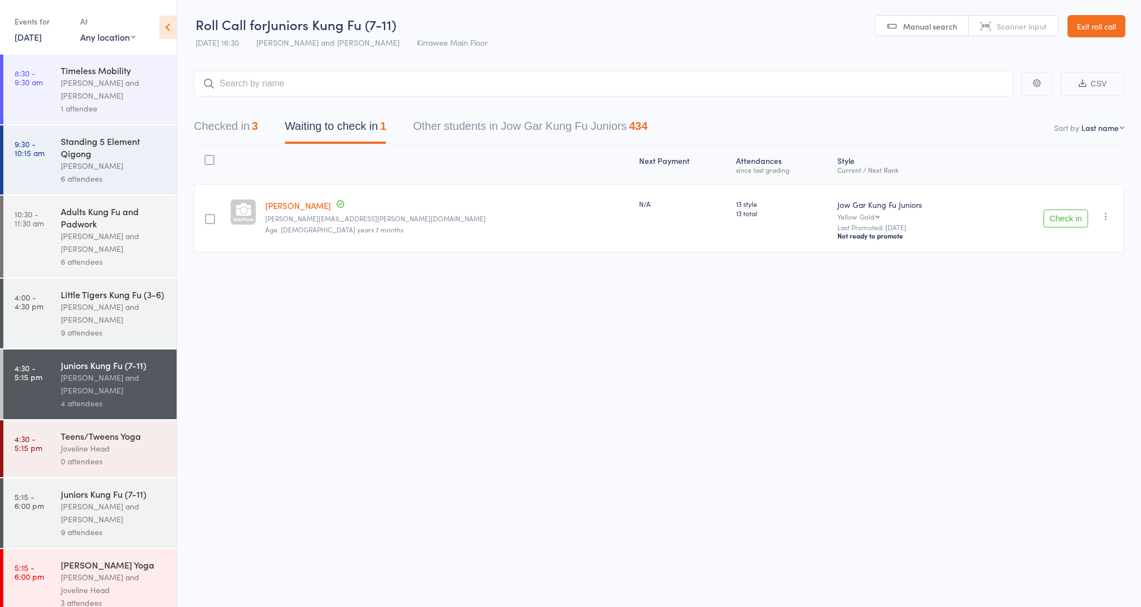
click at [1106, 220] on icon "button" at bounding box center [1106, 216] width 11 height 11
click at [1071, 343] on li "Mark absent" at bounding box center [1066, 342] width 92 height 15
click at [230, 130] on button "Checked in 3" at bounding box center [226, 129] width 64 height 30
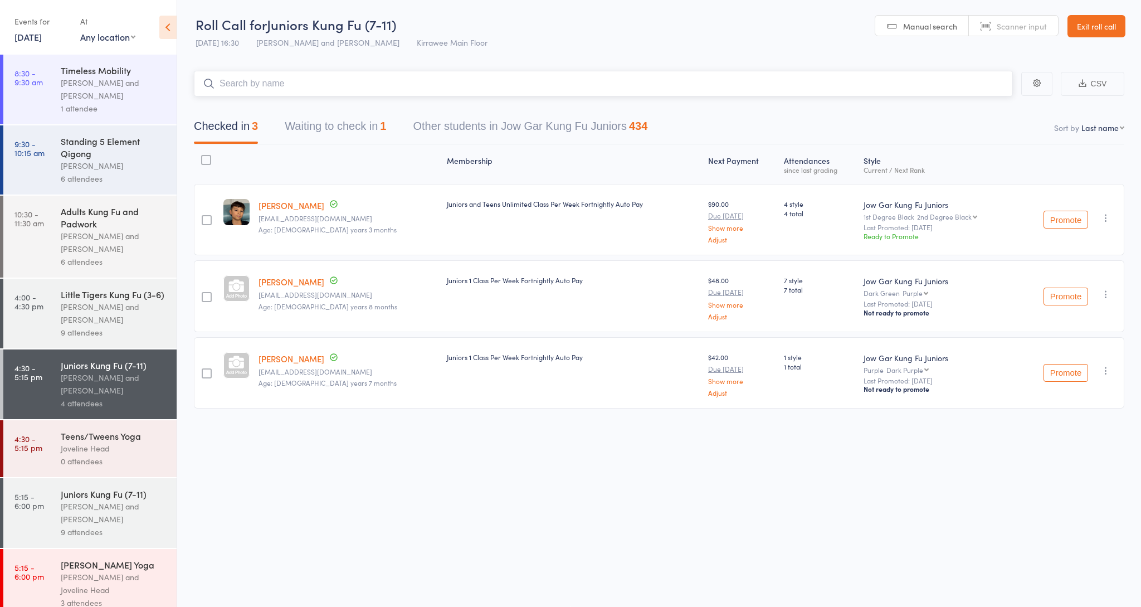
click at [518, 78] on input "search" at bounding box center [603, 84] width 819 height 26
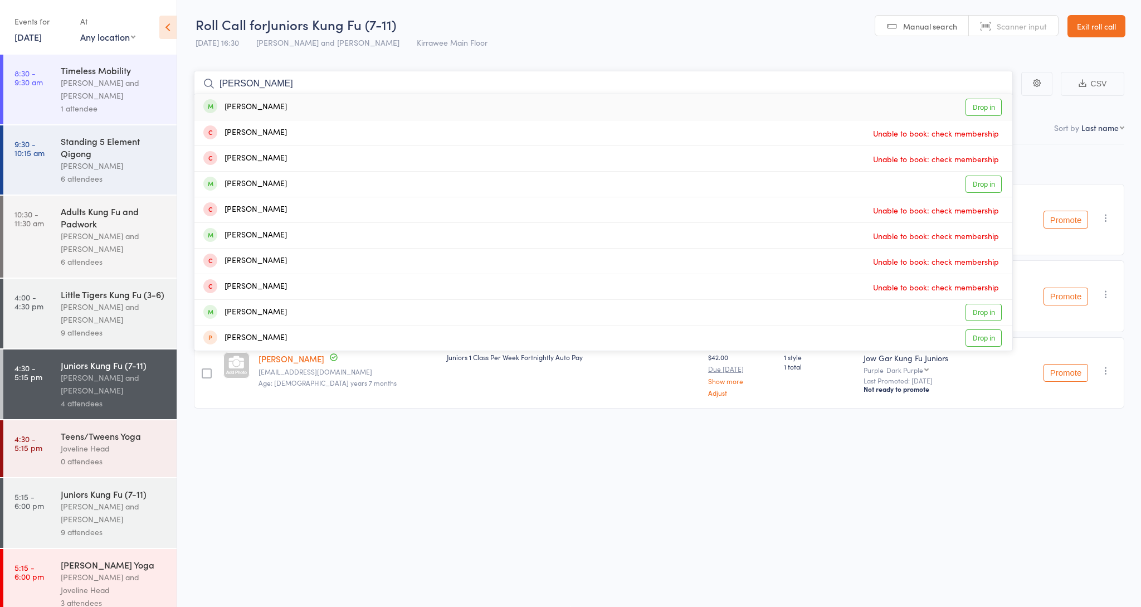
type input "Lucas"
drag, startPoint x: 666, startPoint y: 124, endPoint x: 972, endPoint y: 181, distance: 311.2
click at [972, 181] on link "Drop in" at bounding box center [984, 184] width 36 height 17
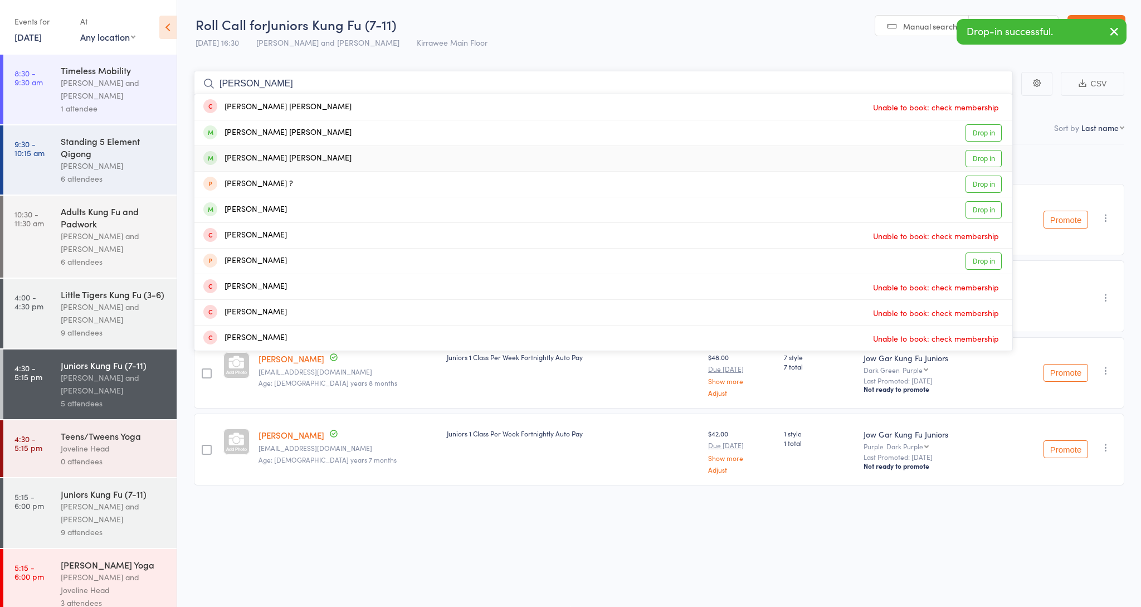
type input "archer"
click at [983, 160] on link "Drop in" at bounding box center [984, 158] width 36 height 17
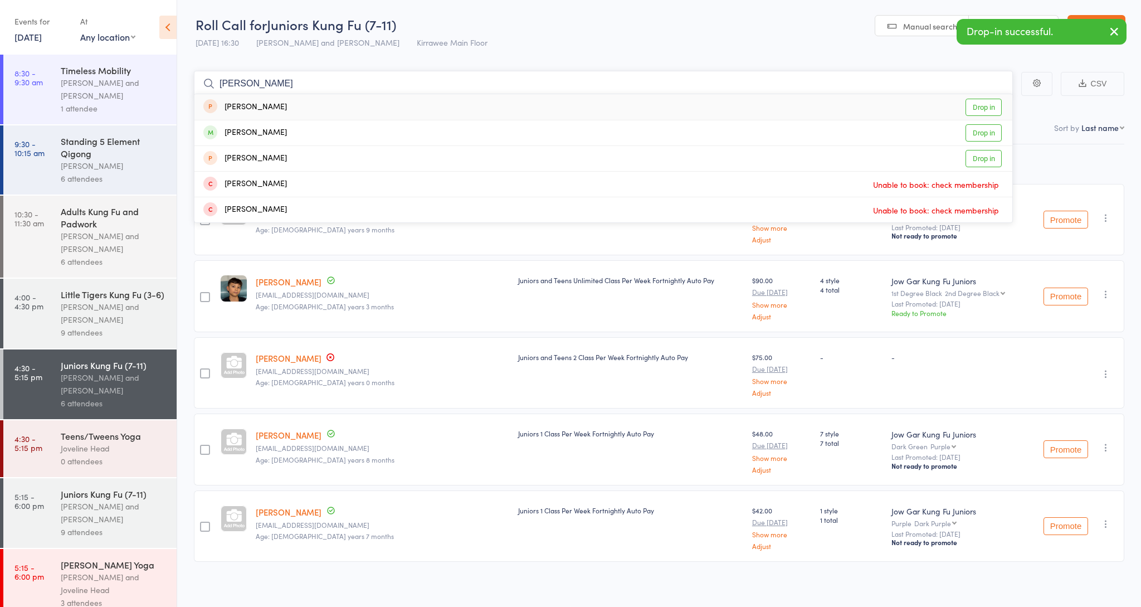
type input "Tommy"
drag, startPoint x: 983, startPoint y: 160, endPoint x: 982, endPoint y: 135, distance: 25.1
click at [982, 135] on link "Drop in" at bounding box center [984, 132] width 36 height 17
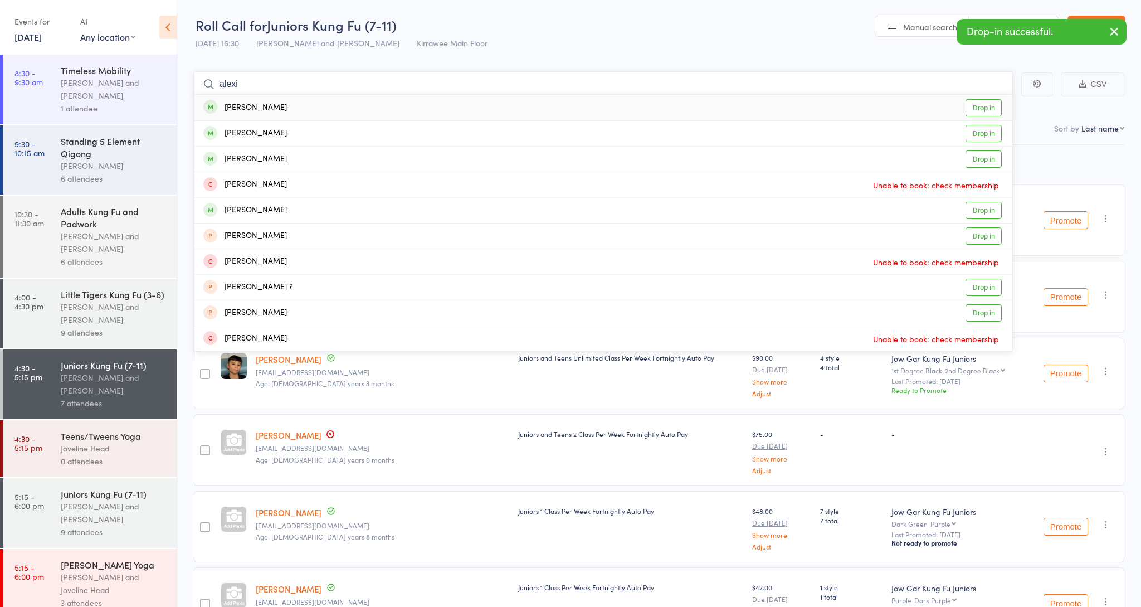
scroll to position [0, 0]
type input "alexi"
click at [990, 113] on link "Drop in" at bounding box center [984, 107] width 36 height 17
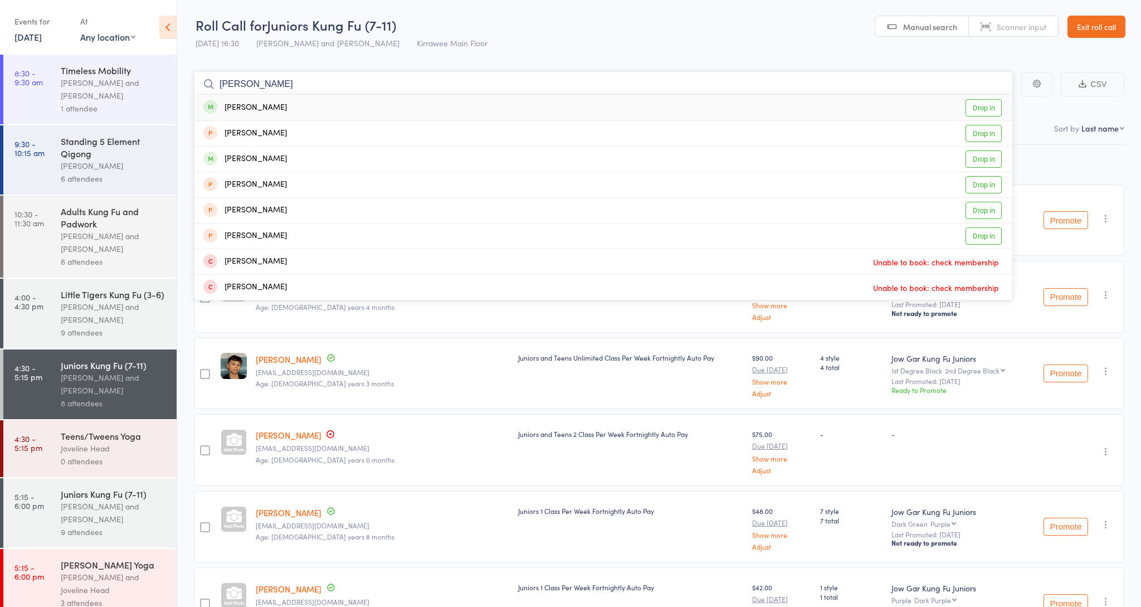
type input "Xavier"
drag, startPoint x: 990, startPoint y: 113, endPoint x: 977, endPoint y: 158, distance: 47.1
click at [977, 158] on link "Drop in" at bounding box center [984, 158] width 36 height 17
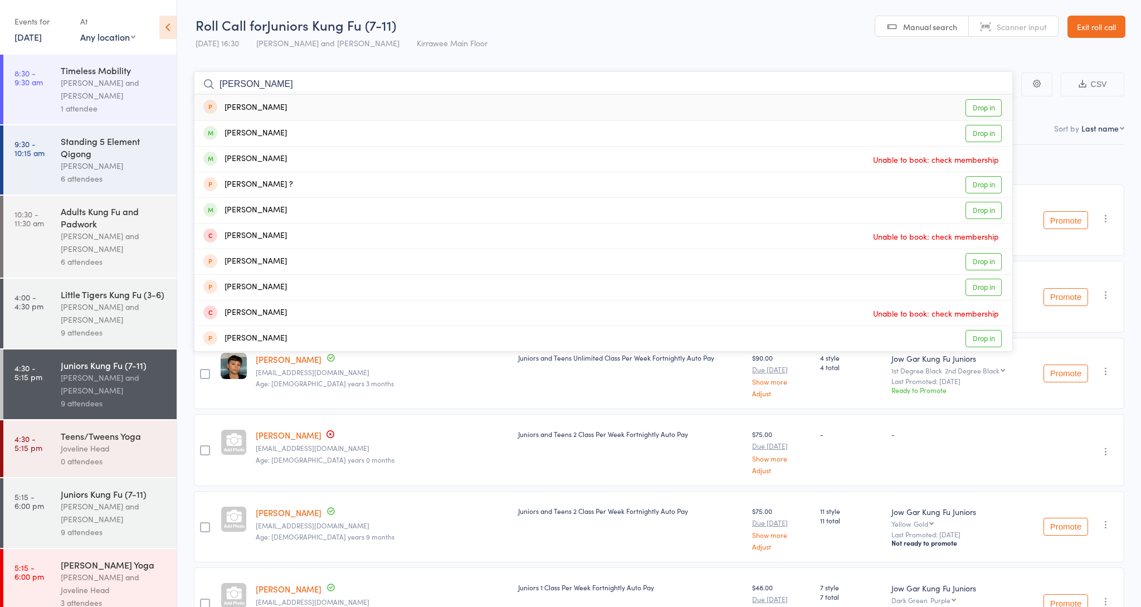
type input "Alice"
drag, startPoint x: 992, startPoint y: 144, endPoint x: 985, endPoint y: 133, distance: 12.5
click at [985, 133] on link "Drop in" at bounding box center [984, 133] width 36 height 17
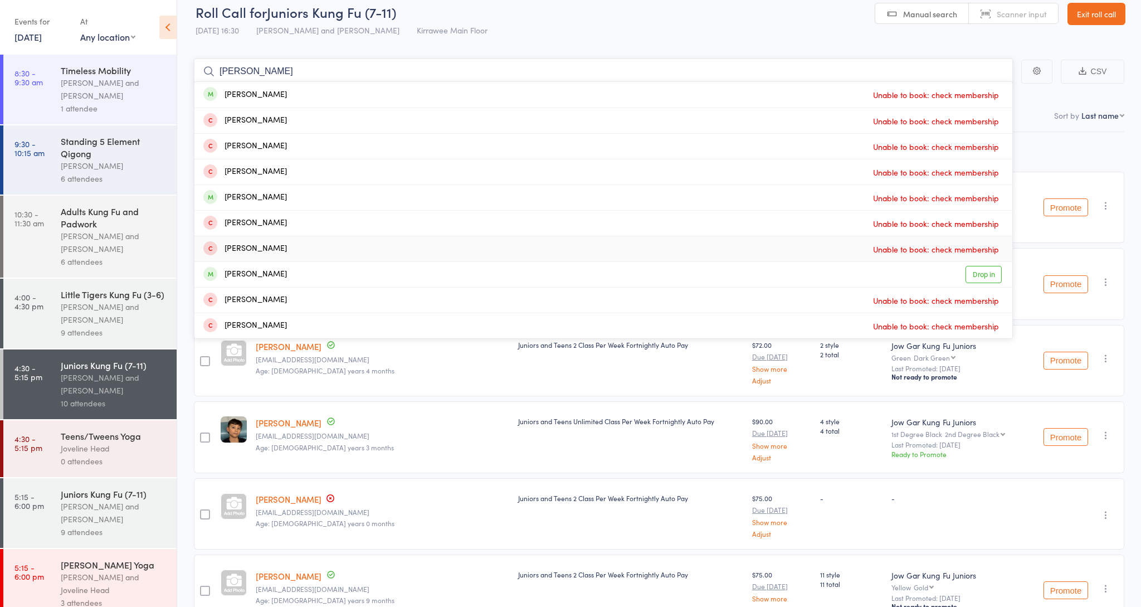
scroll to position [12, 0]
type input "Harrison Matthew"
drag, startPoint x: 826, startPoint y: 232, endPoint x: 979, endPoint y: 98, distance: 203.7
click at [979, 98] on link "Drop in" at bounding box center [984, 95] width 36 height 17
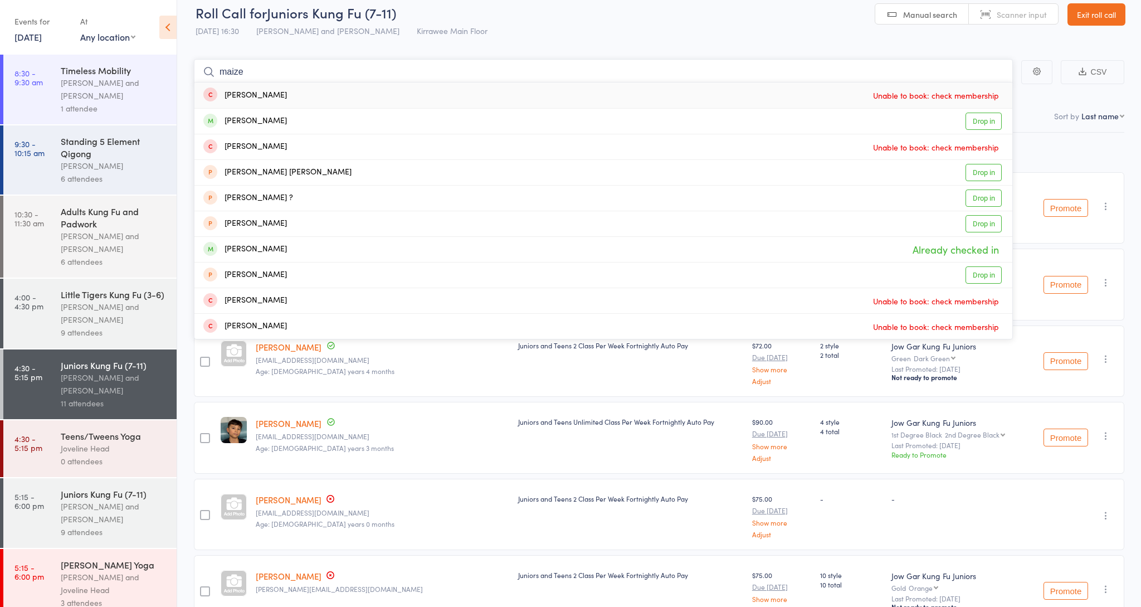
type input "maize"
drag, startPoint x: 970, startPoint y: 104, endPoint x: 975, endPoint y: 118, distance: 14.5
click at [975, 118] on link "Drop in" at bounding box center [984, 121] width 36 height 17
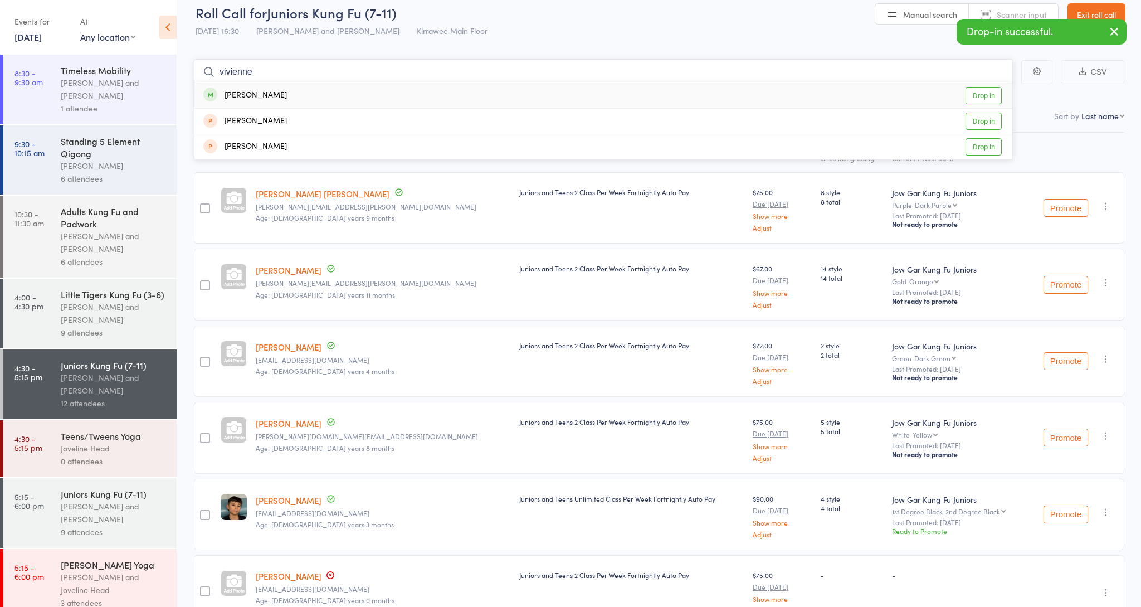
type input "vivienne"
click at [999, 96] on link "Drop in" at bounding box center [984, 95] width 36 height 17
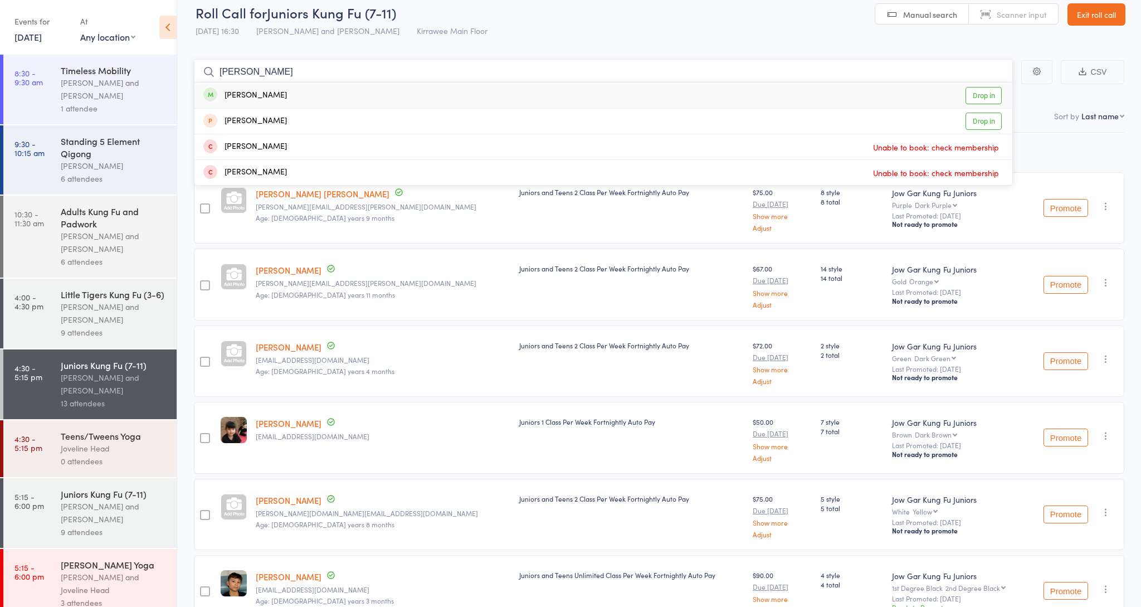
type input "Owen"
drag, startPoint x: 999, startPoint y: 96, endPoint x: 989, endPoint y: 92, distance: 11.0
click at [989, 92] on link "Drop in" at bounding box center [984, 95] width 36 height 17
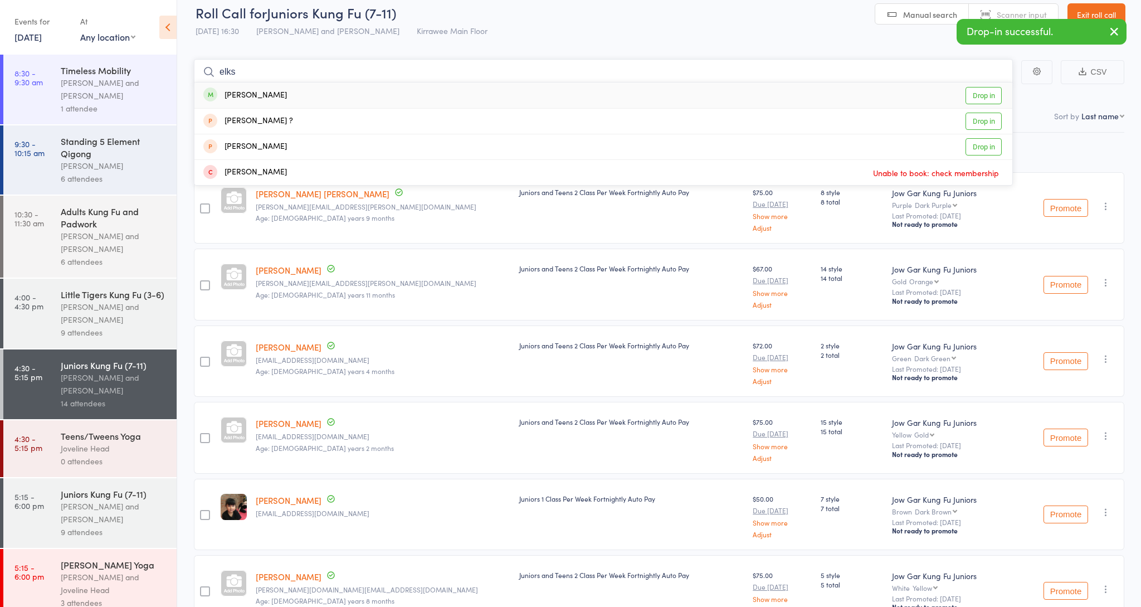
type input "elks"
drag, startPoint x: 989, startPoint y: 92, endPoint x: 977, endPoint y: 89, distance: 12.0
click at [977, 89] on link "Drop in" at bounding box center [984, 95] width 36 height 17
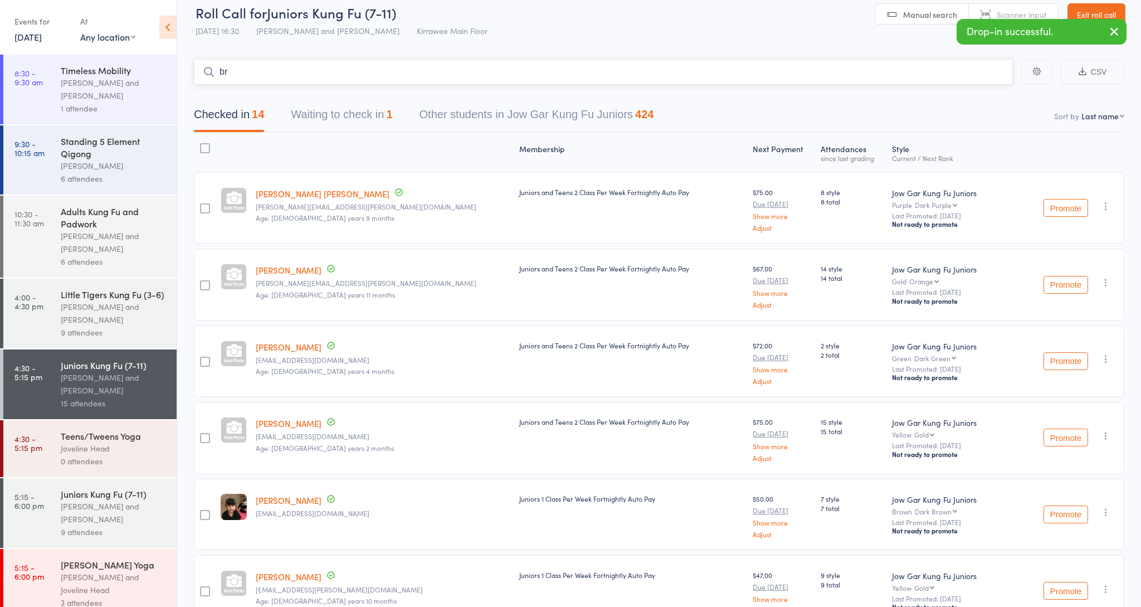
type input "b"
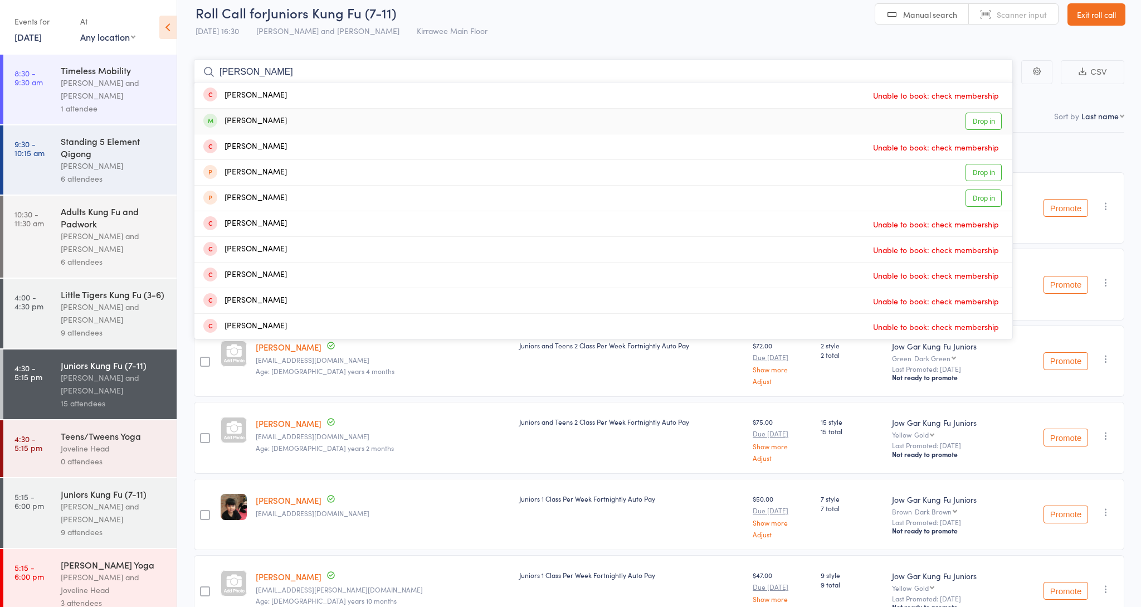
type input "billie"
click at [976, 124] on link "Drop in" at bounding box center [984, 121] width 36 height 17
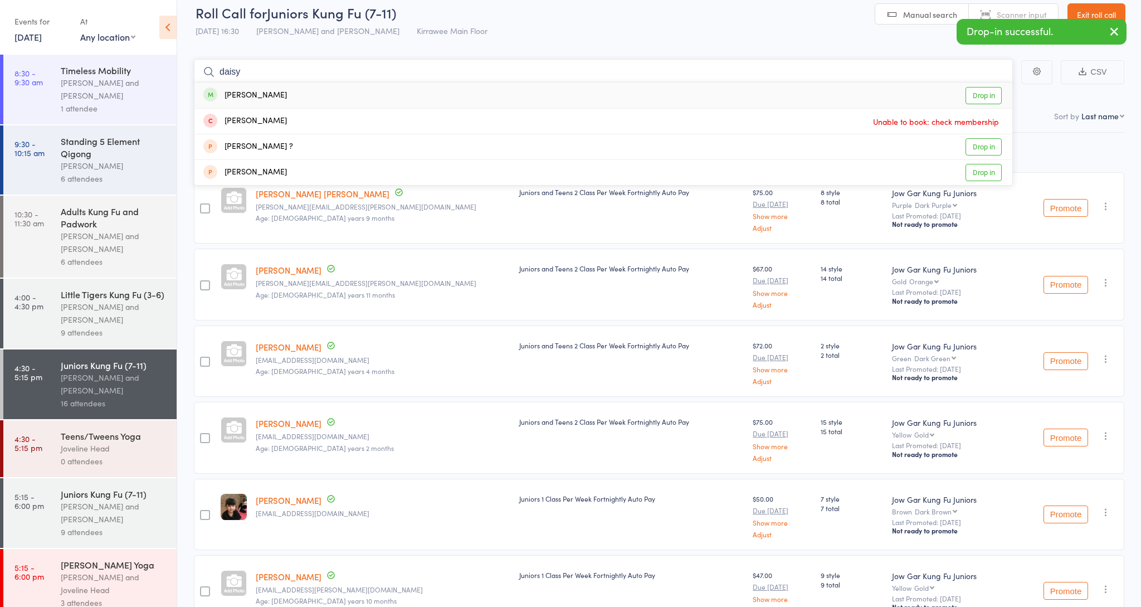
scroll to position [25, 0]
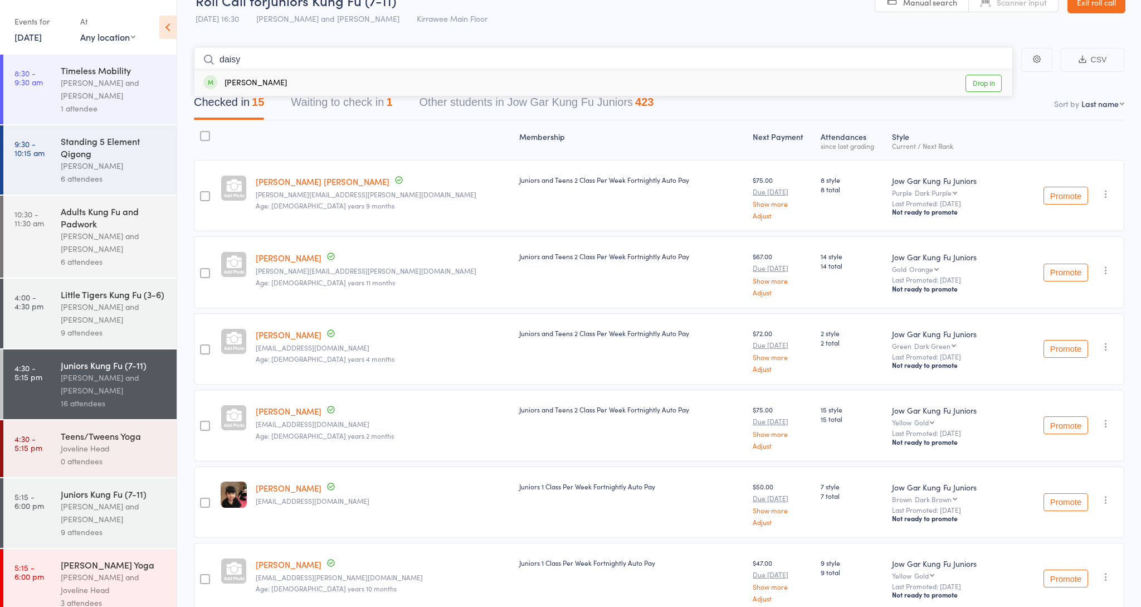
type input "daisy"
click at [972, 86] on link "Drop in" at bounding box center [984, 80] width 36 height 17
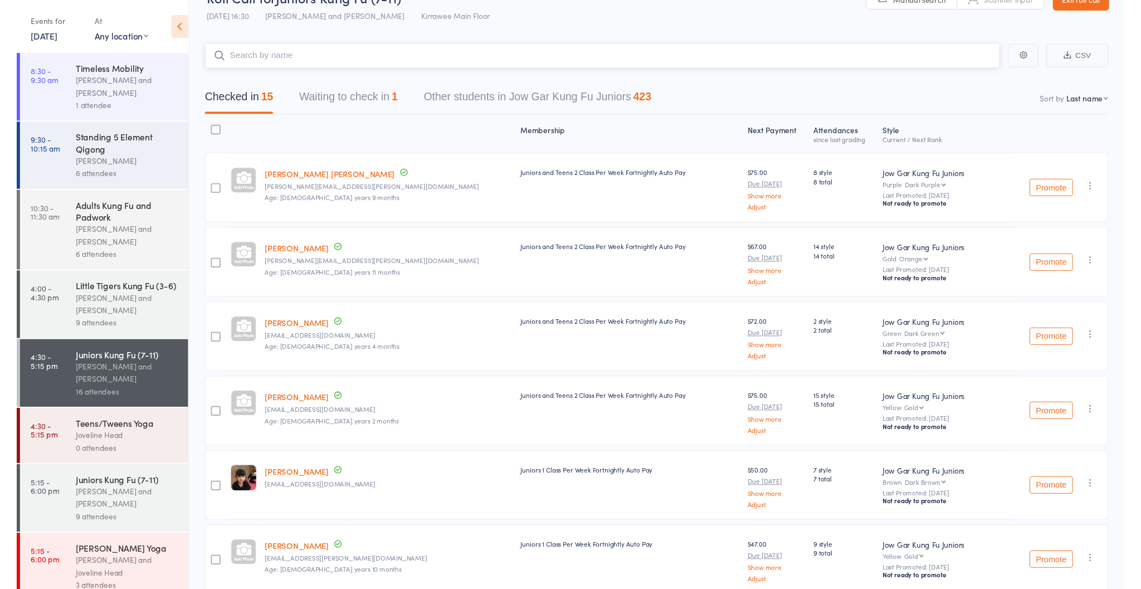
scroll to position [27, 0]
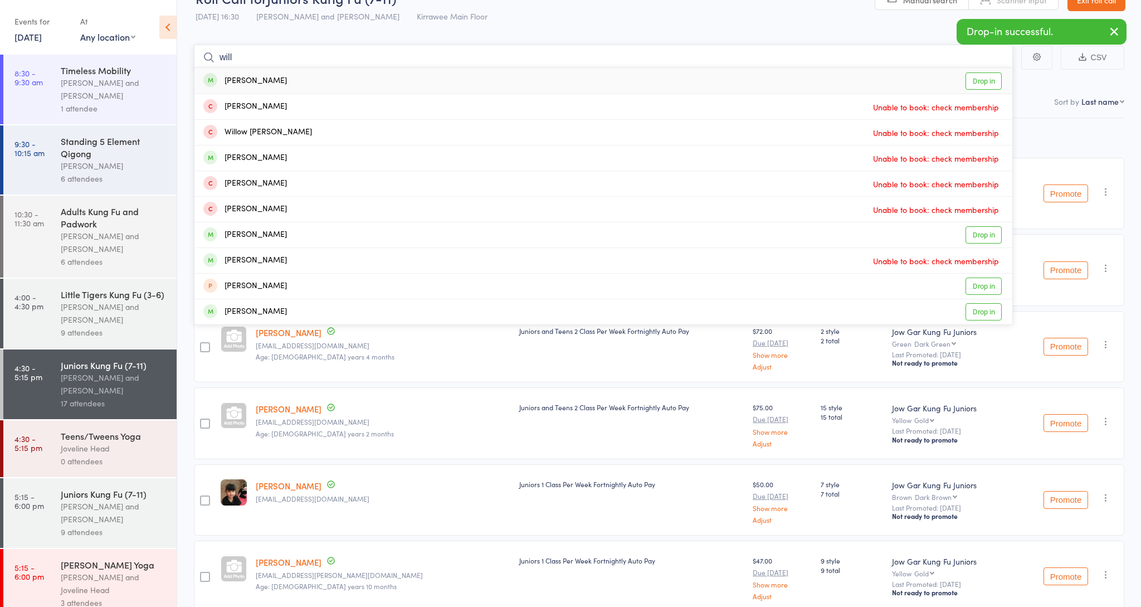
type input "will"
click at [980, 76] on link "Drop in" at bounding box center [984, 80] width 36 height 17
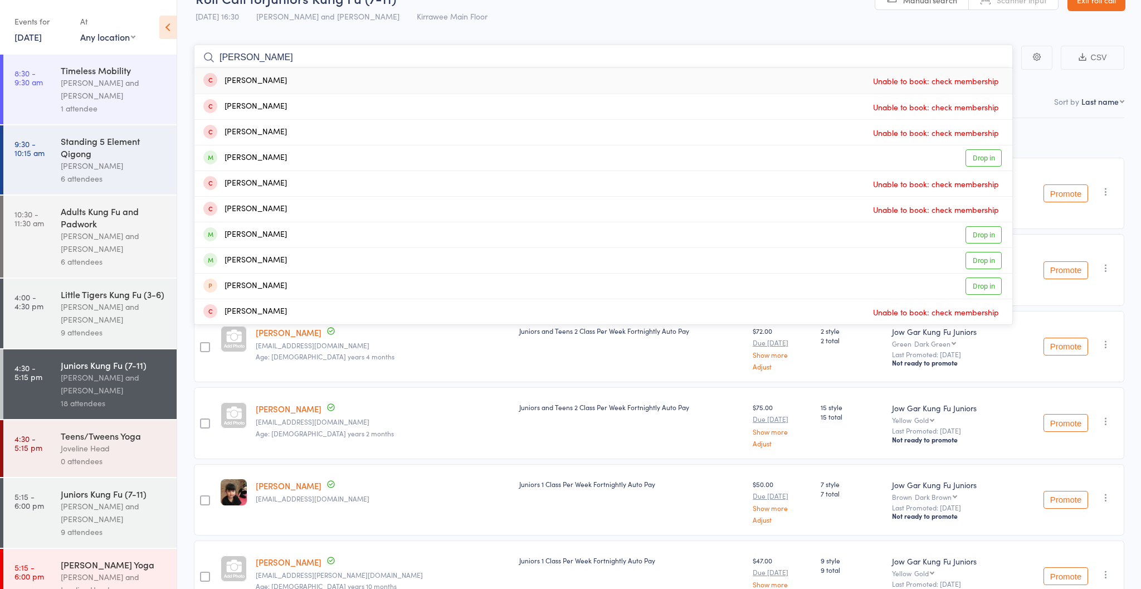
type input "Isabella"
drag, startPoint x: 980, startPoint y: 76, endPoint x: 968, endPoint y: 157, distance: 81.2
click at [968, 157] on link "Drop in" at bounding box center [984, 157] width 36 height 17
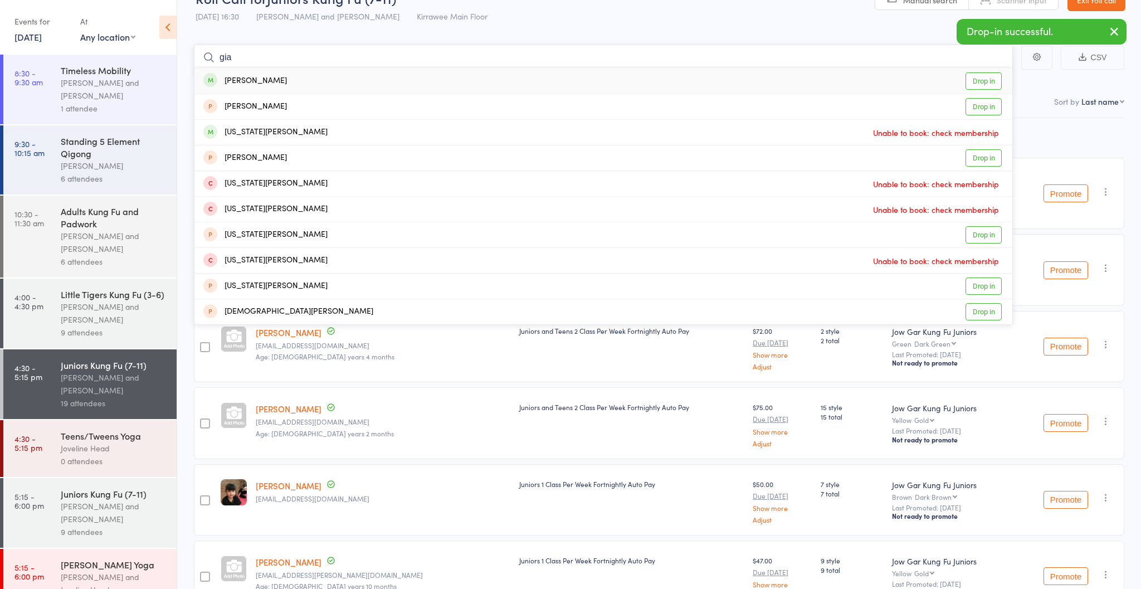
type input "gia"
click at [993, 81] on link "Drop in" at bounding box center [984, 80] width 36 height 17
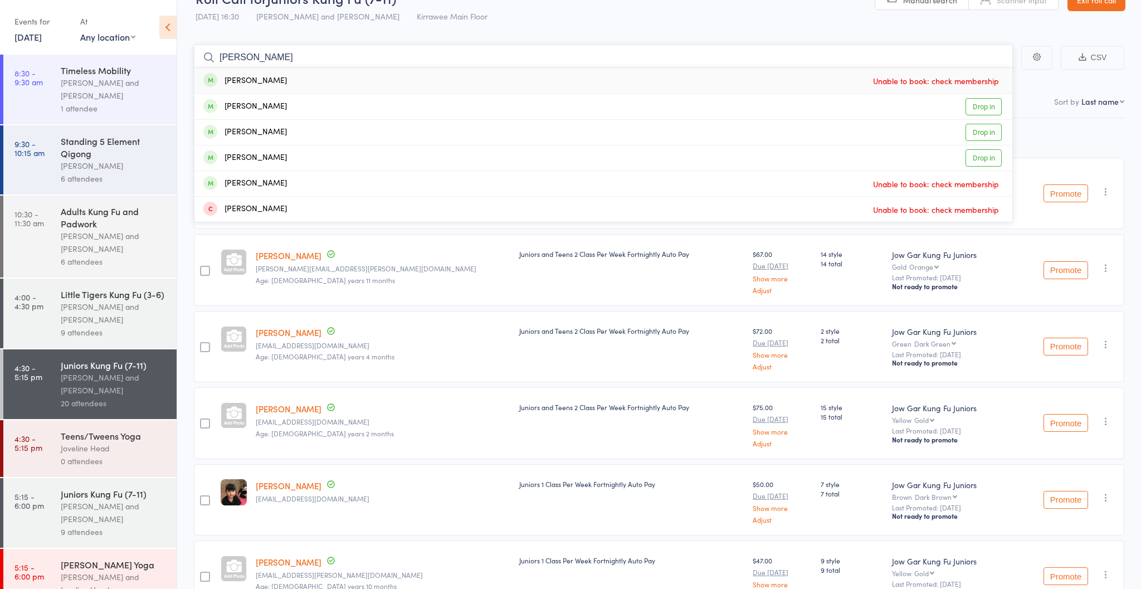
type input "Audrey"
click at [972, 104] on link "Drop in" at bounding box center [984, 106] width 36 height 17
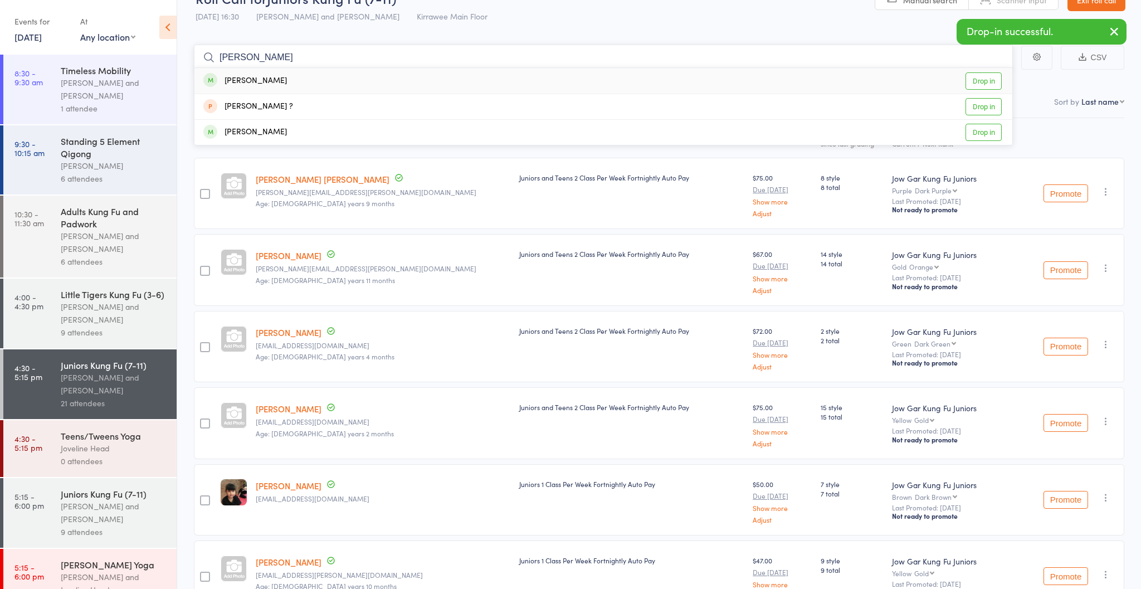
type input "elanor"
click at [994, 83] on link "Drop in" at bounding box center [984, 80] width 36 height 17
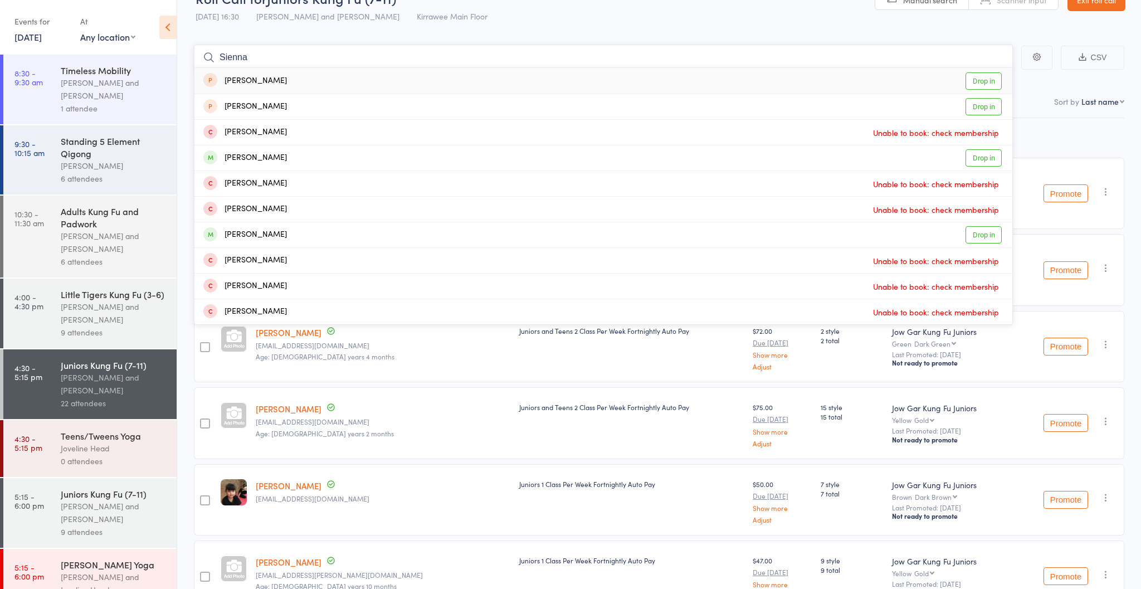
type input "Sienna"
drag, startPoint x: 994, startPoint y: 83, endPoint x: 979, endPoint y: 238, distance: 155.6
click at [980, 238] on link "Drop in" at bounding box center [984, 234] width 36 height 17
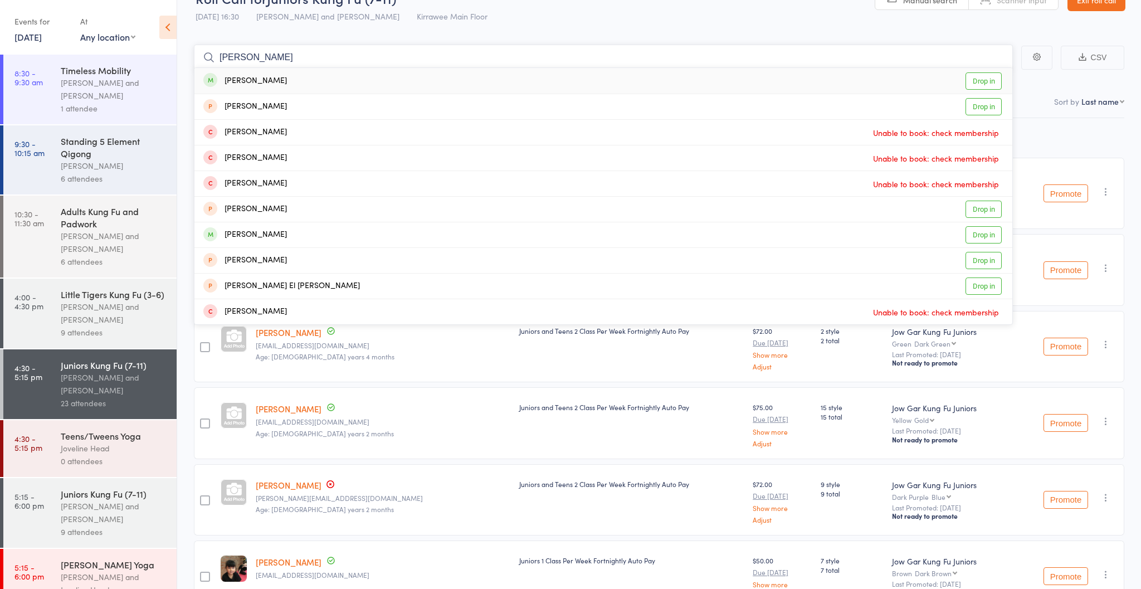
type input "Camille"
drag, startPoint x: 979, startPoint y: 238, endPoint x: 979, endPoint y: 85, distance: 152.7
click at [979, 85] on link "Drop in" at bounding box center [984, 80] width 36 height 17
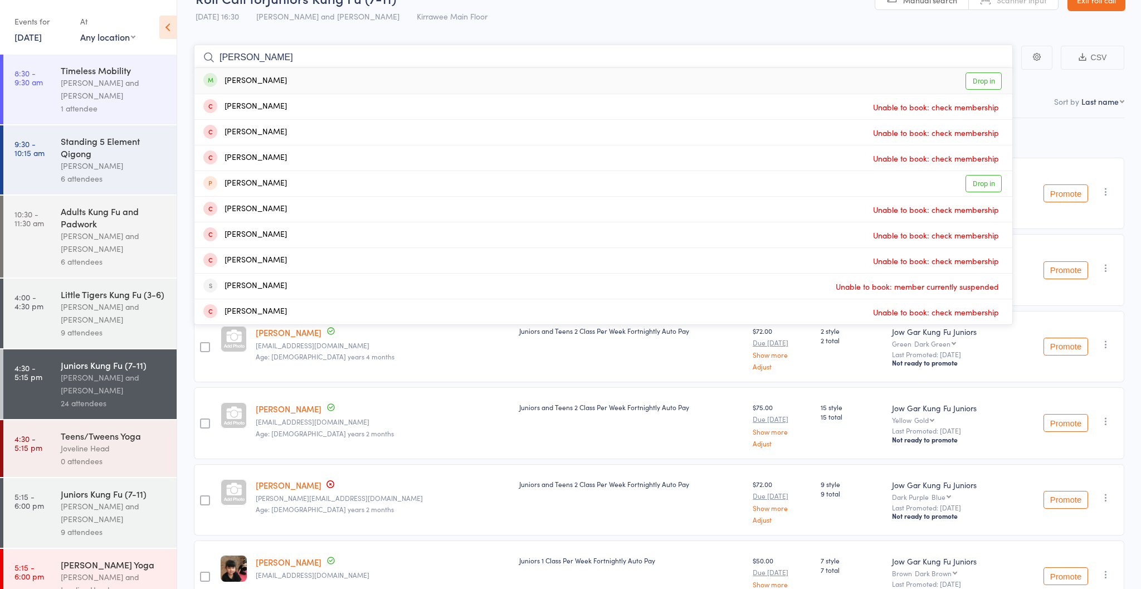
type input "Jacinta"
drag, startPoint x: 813, startPoint y: 115, endPoint x: 984, endPoint y: 82, distance: 174.2
click at [984, 82] on link "Drop in" at bounding box center [984, 80] width 36 height 17
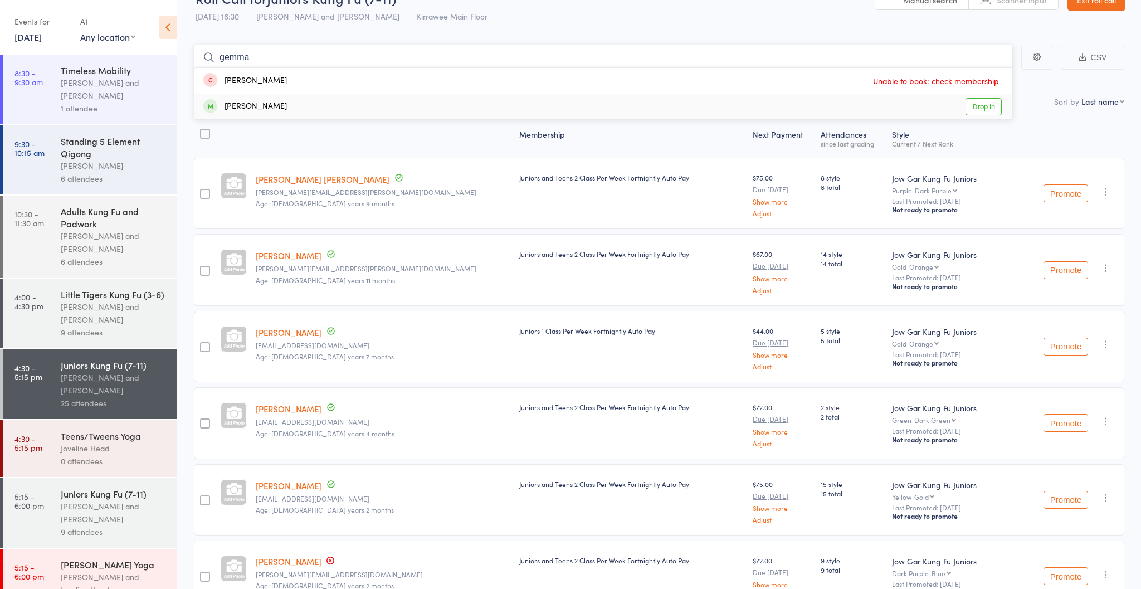
type input "gemma"
click at [987, 113] on link "Drop in" at bounding box center [984, 106] width 36 height 17
